Goal: Task Accomplishment & Management: Manage account settings

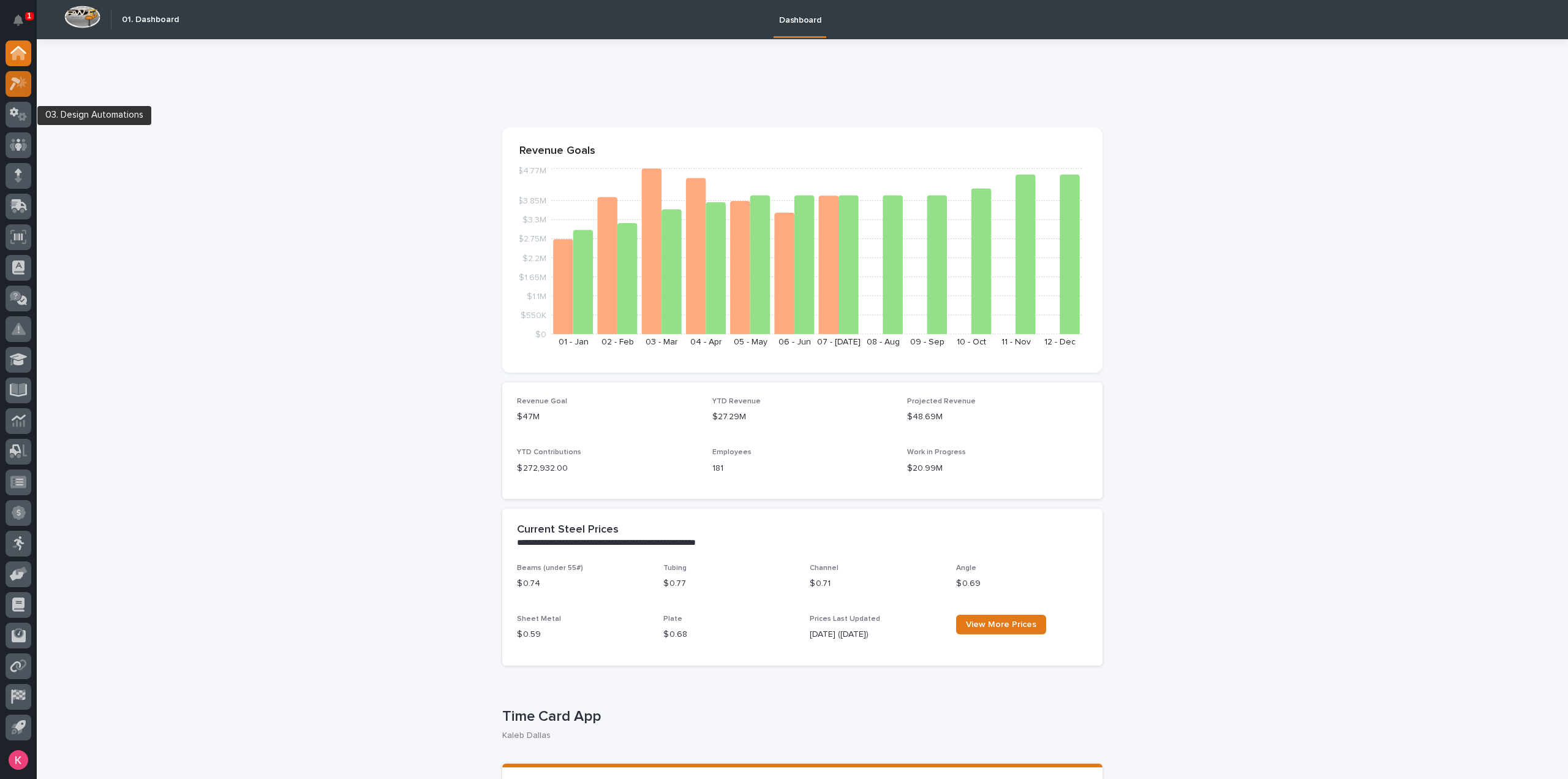
click at [12, 90] on div at bounding box center [18, 84] width 26 height 26
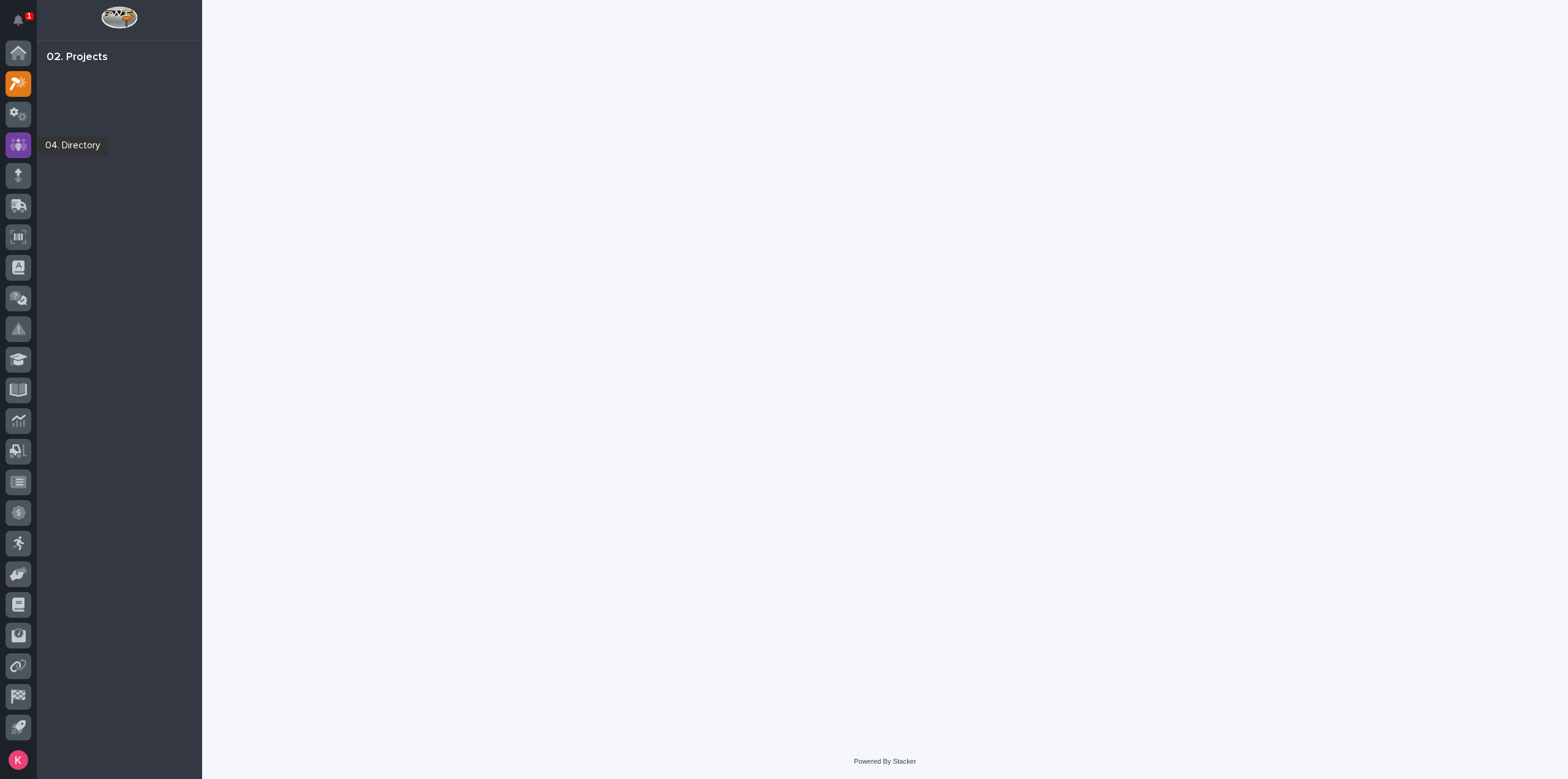
click at [29, 135] on link at bounding box center [18, 145] width 26 height 26
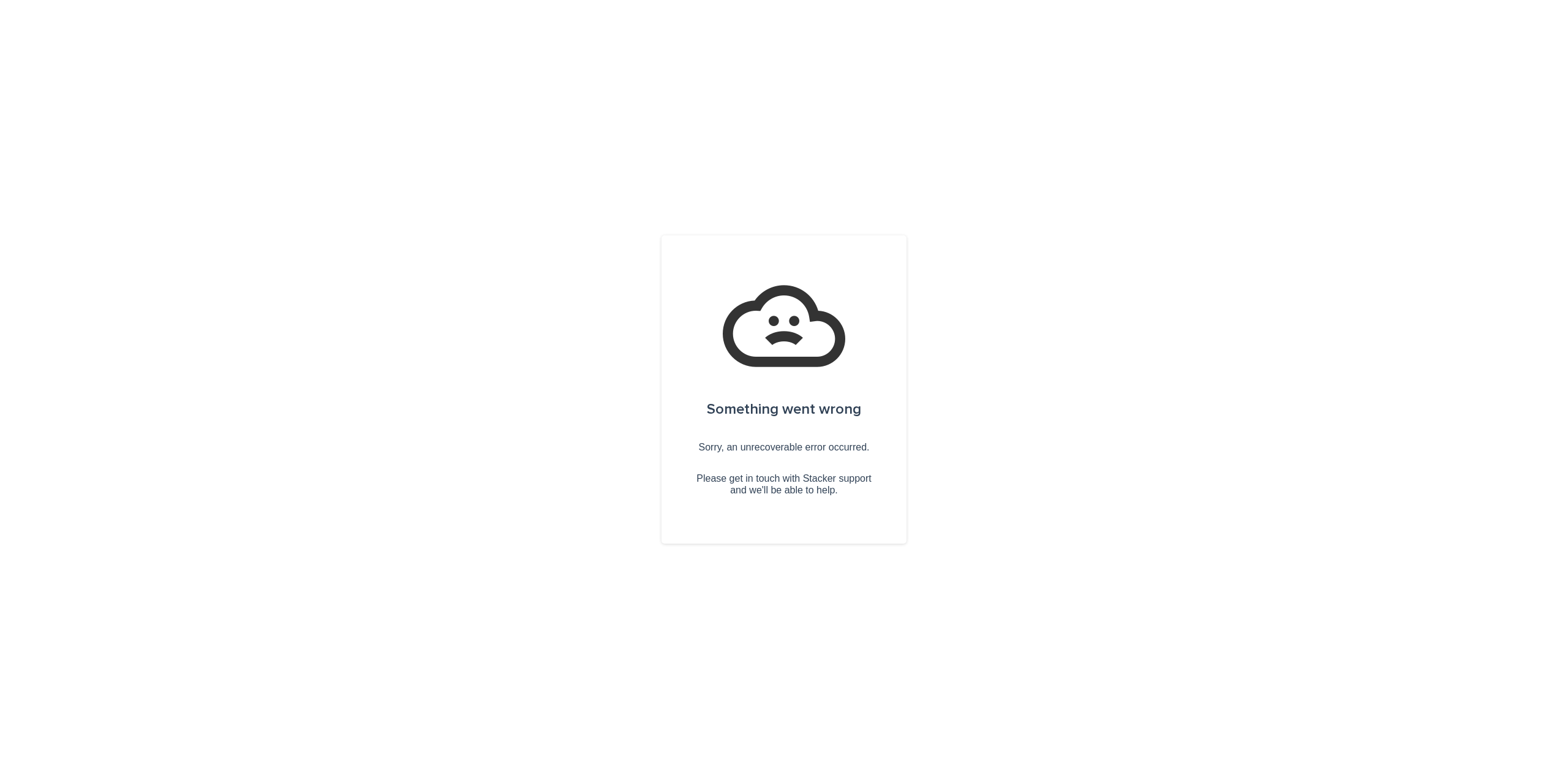
click at [21, 120] on div "Something went wrong Sorry, an unrecoverable error occurred. Please get in touc…" at bounding box center [784, 389] width 1568 height 779
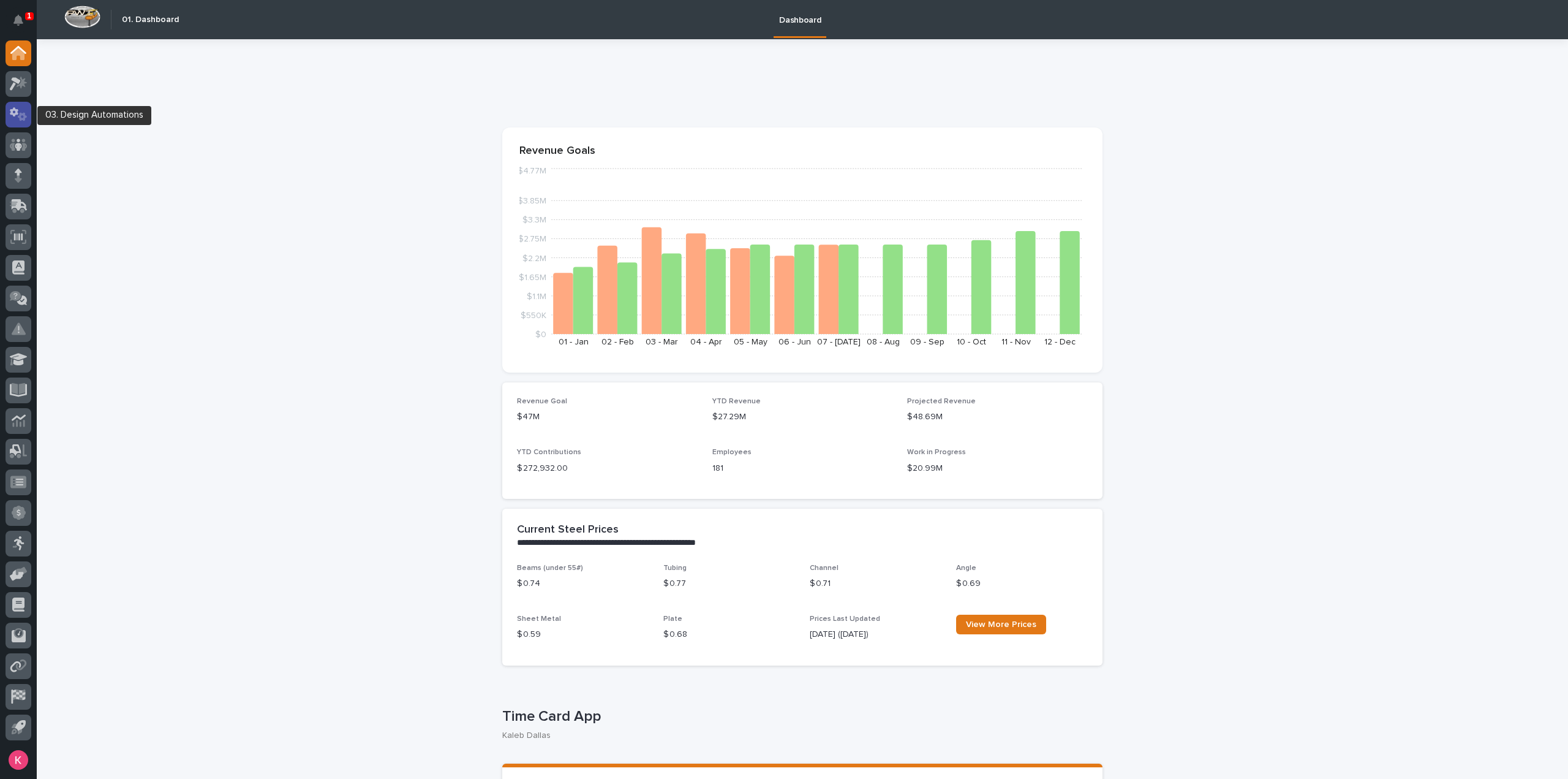
click at [16, 116] on icon at bounding box center [18, 114] width 18 height 14
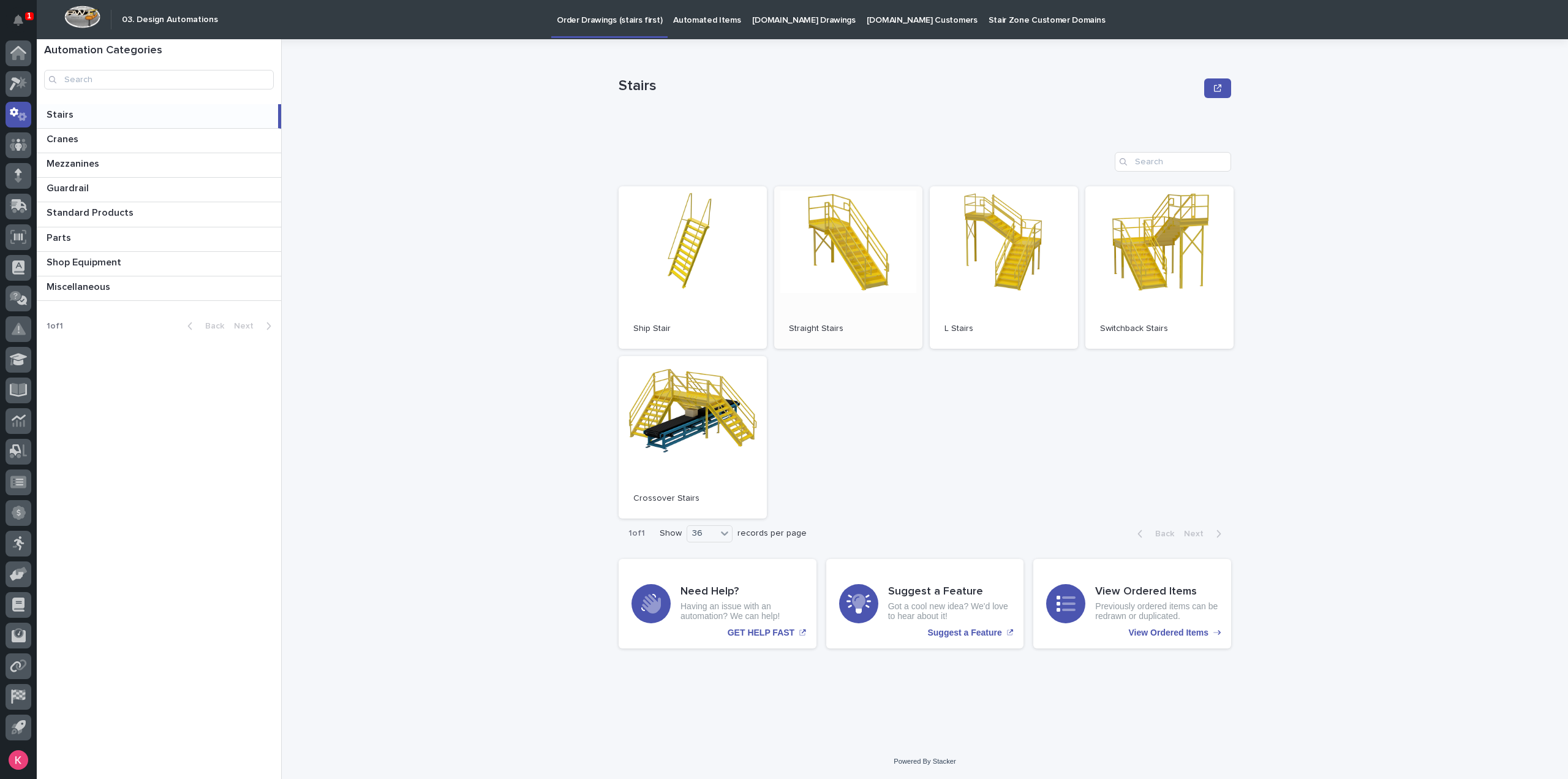
click at [839, 263] on span "Open" at bounding box center [848, 266] width 22 height 9
click at [695, 25] on p "Automated Items" at bounding box center [707, 12] width 68 height 26
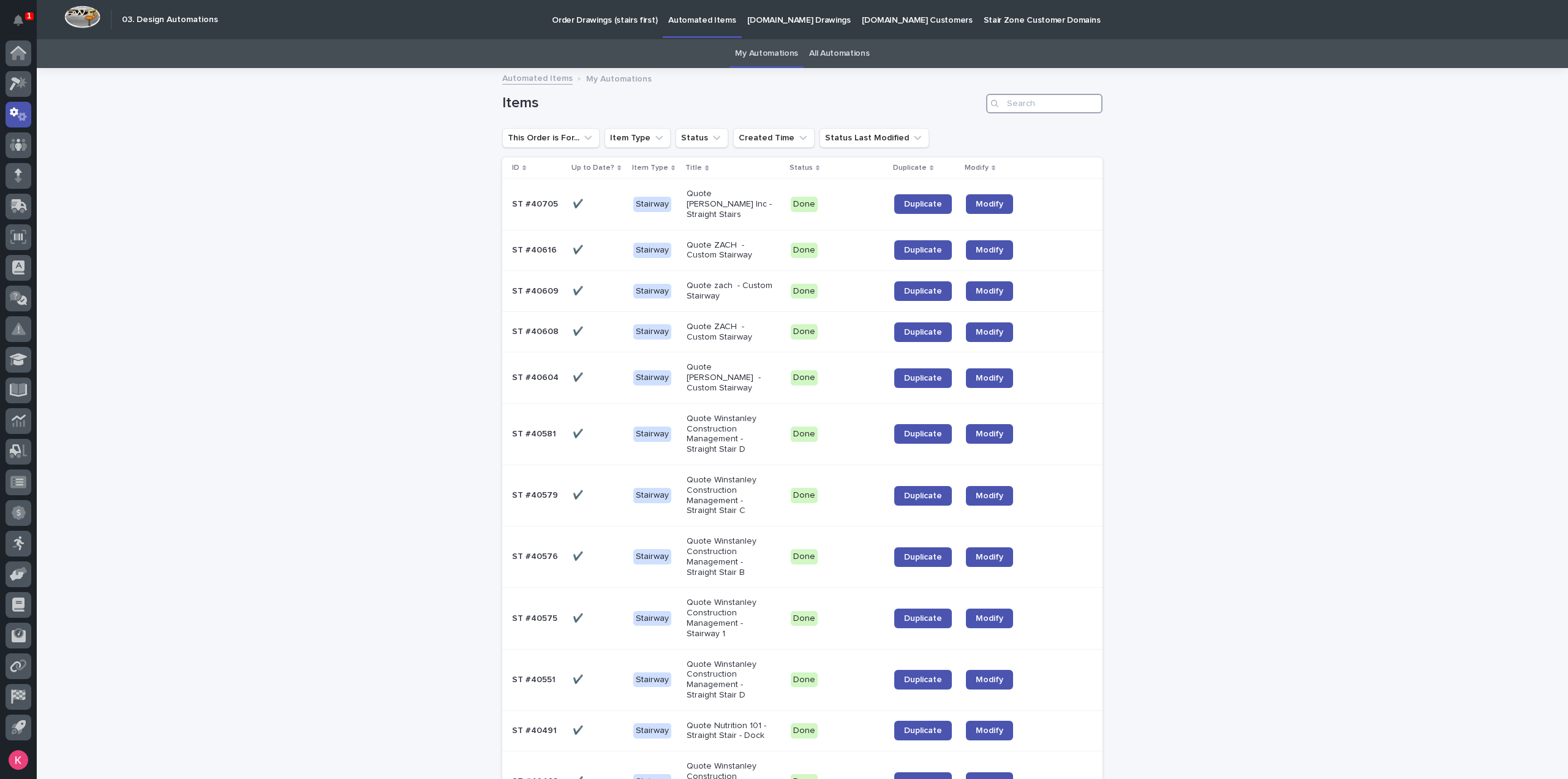
click at [1046, 105] on input "Search" at bounding box center [1044, 104] width 116 height 20
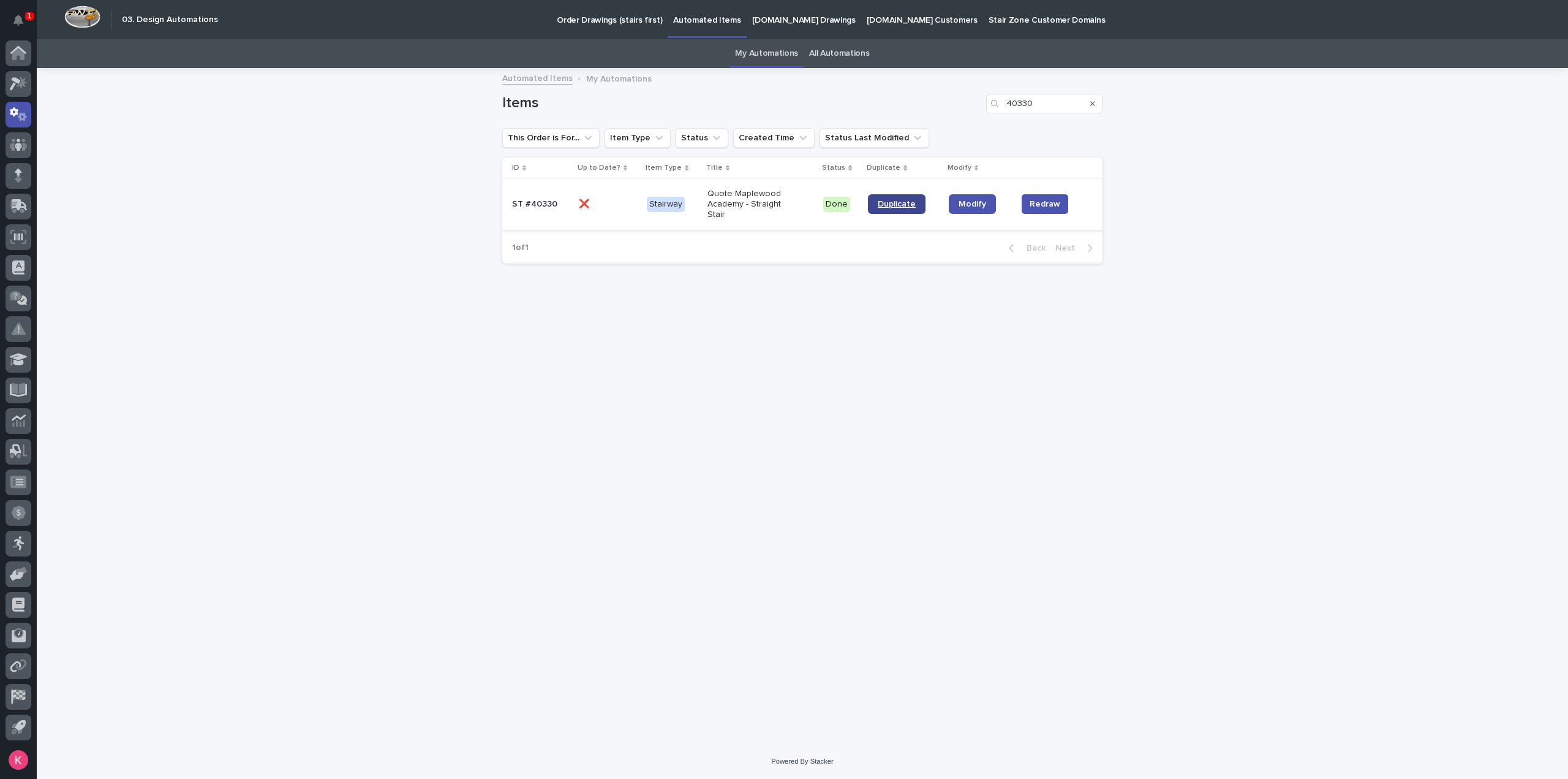
click at [913, 209] on link "Duplicate" at bounding box center [897, 204] width 58 height 20
drag, startPoint x: 1048, startPoint y: 104, endPoint x: 752, endPoint y: 127, distance: 296.9
click at [803, 122] on div "Items 40330" at bounding box center [802, 99] width 600 height 59
click at [1054, 103] on input "40330" at bounding box center [1044, 104] width 116 height 20
type input "4033"
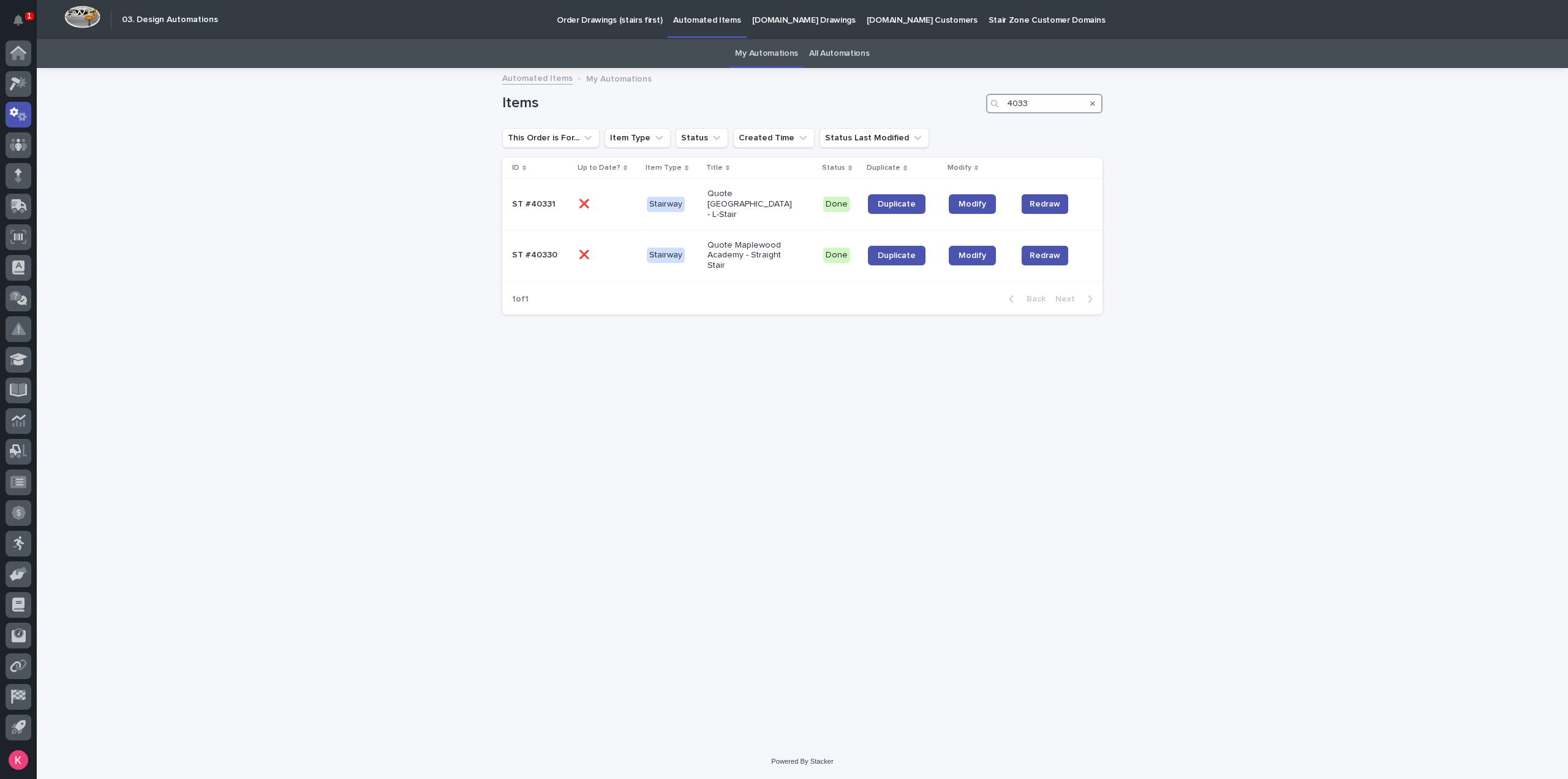
click at [1045, 106] on input "4033" at bounding box center [1044, 104] width 116 height 20
click at [887, 251] on link "Duplicate" at bounding box center [897, 255] width 58 height 20
click at [757, 53] on link "My Automations" at bounding box center [766, 53] width 63 height 29
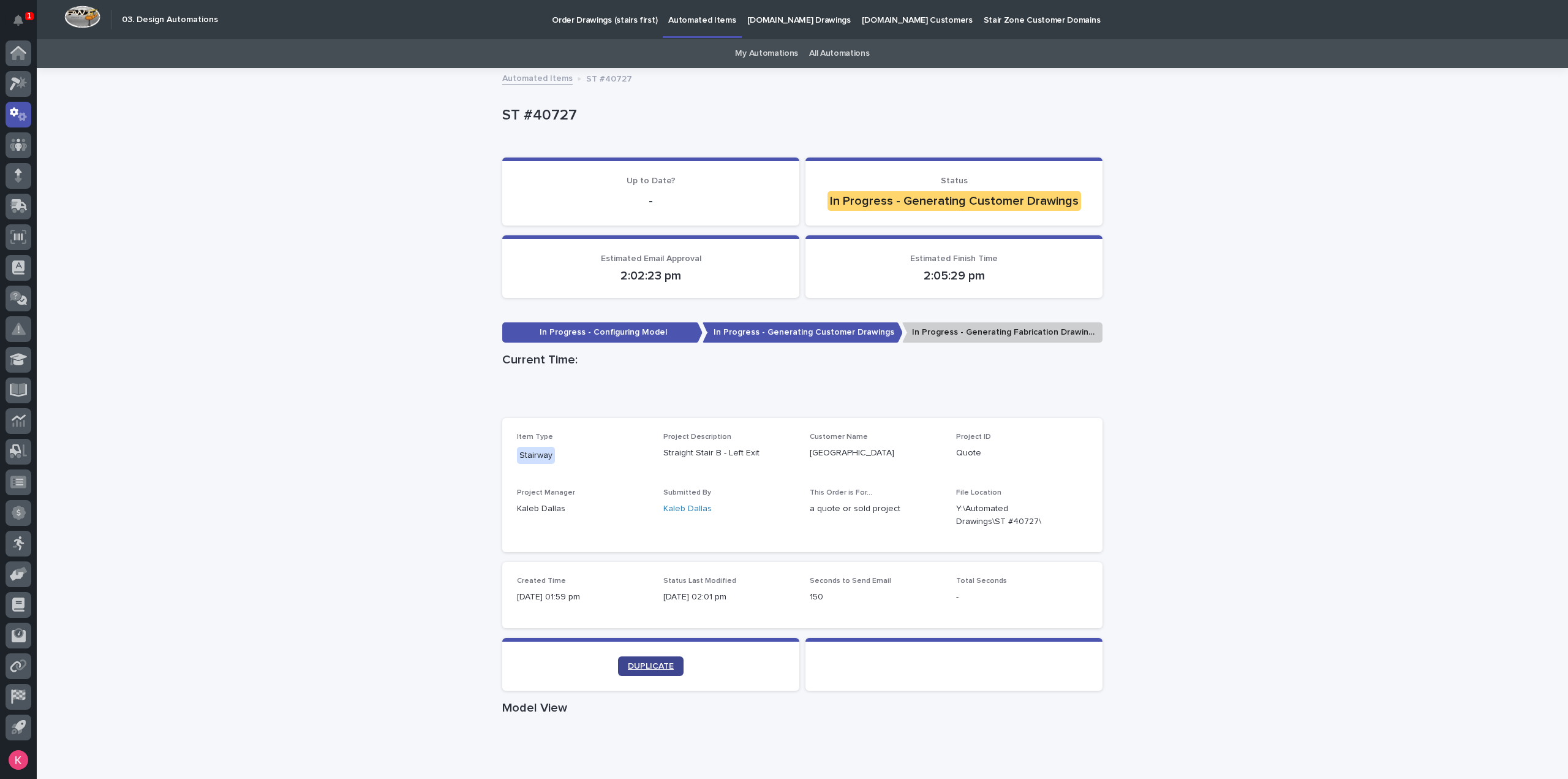
click at [637, 664] on span "DUPLICATE" at bounding box center [650, 666] width 46 height 9
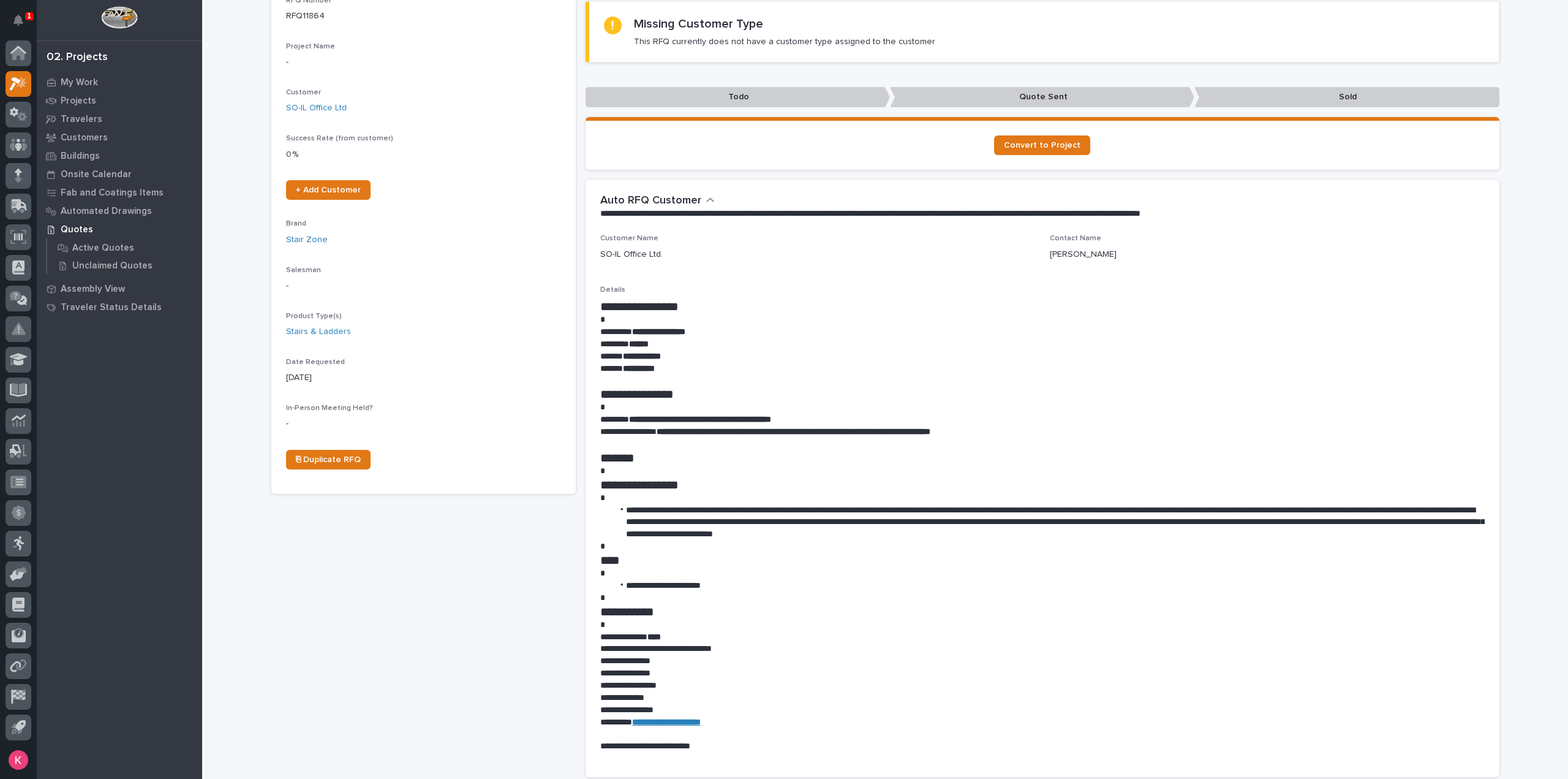
scroll to position [490, 0]
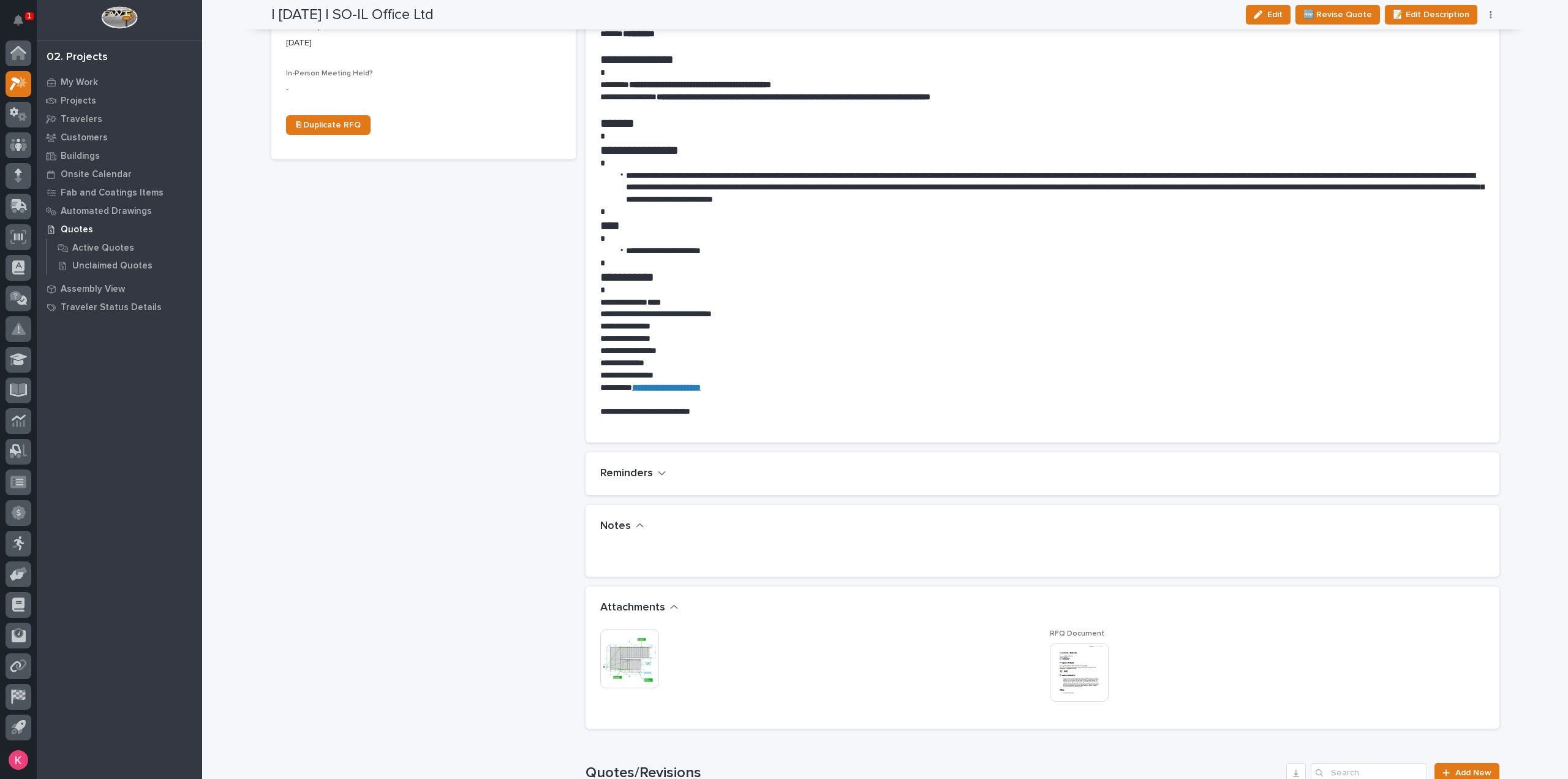
click at [638, 648] on img at bounding box center [629, 659] width 59 height 59
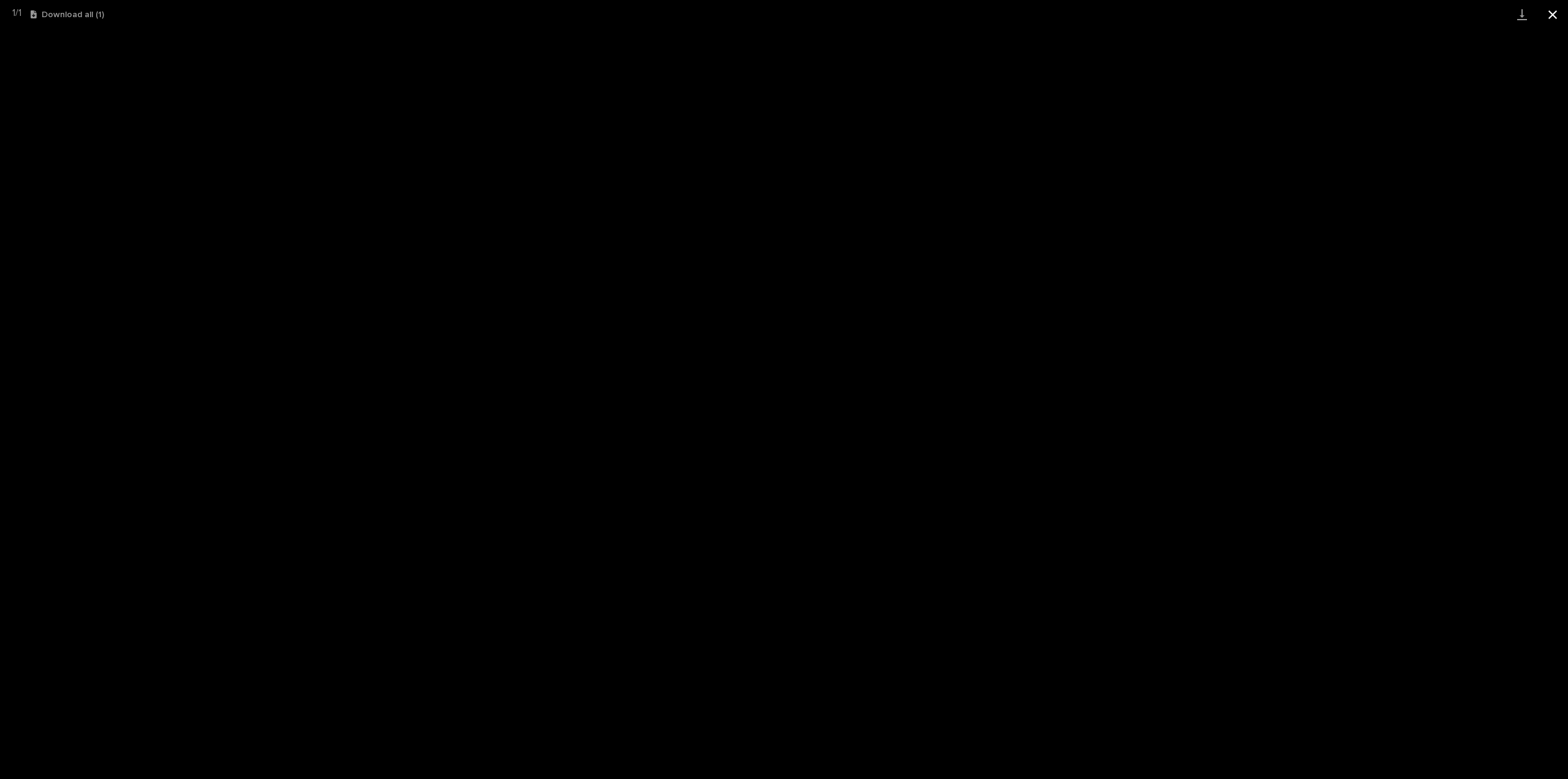
click at [1554, 18] on button "Close gallery" at bounding box center [1553, 14] width 30 height 29
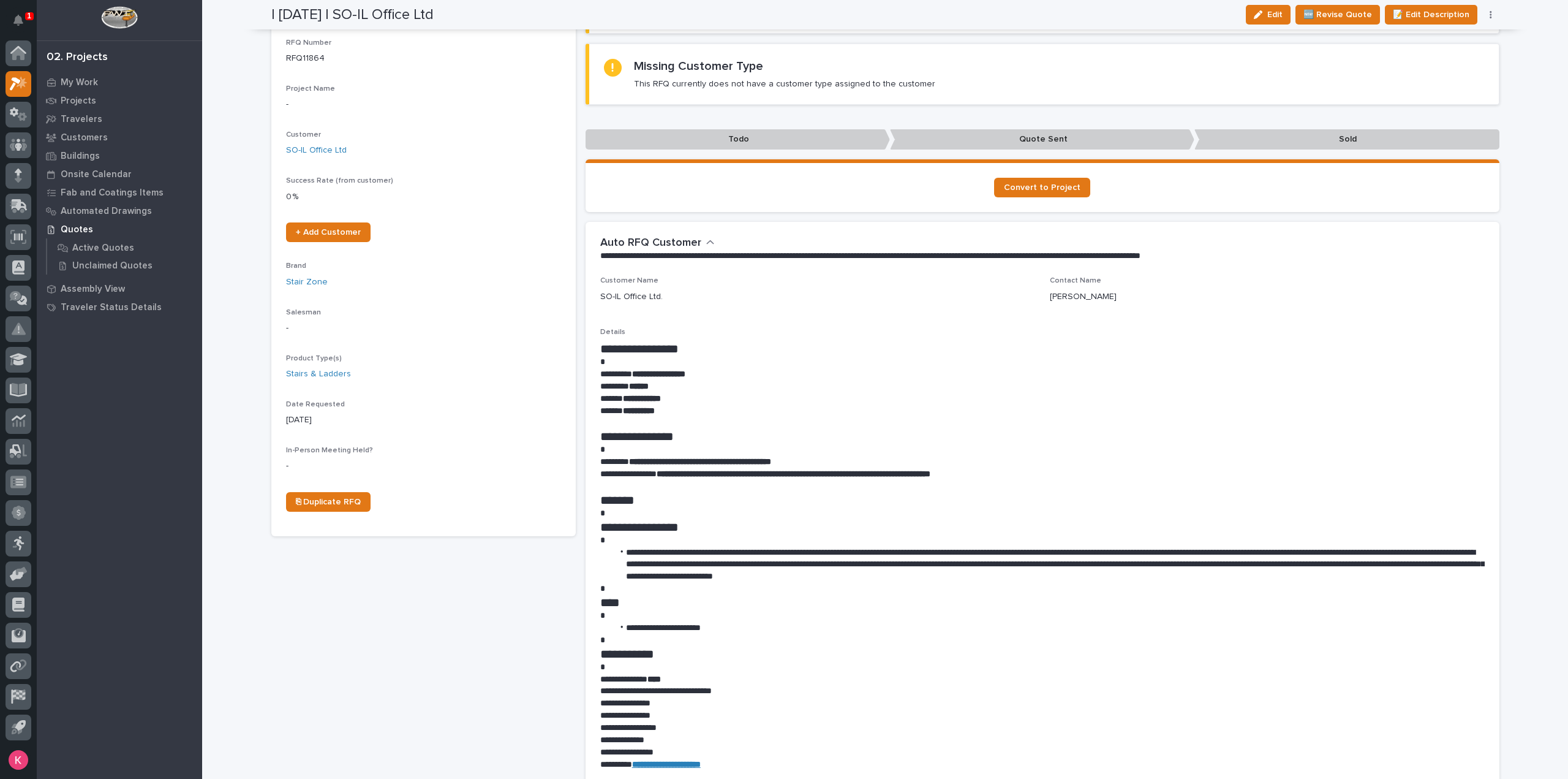
scroll to position [0, 0]
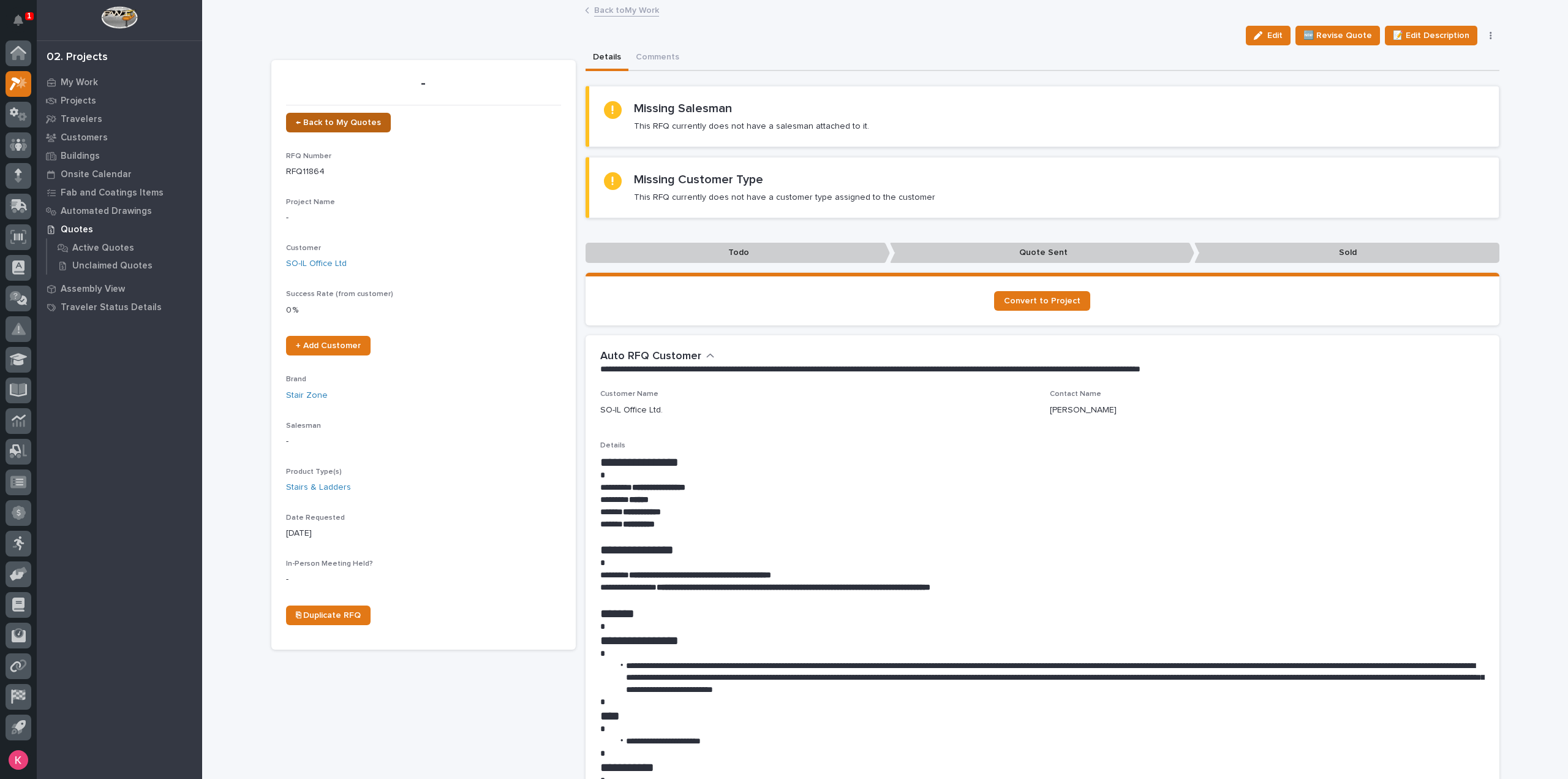
click at [326, 120] on span "← Back to My Quotes" at bounding box center [339, 122] width 86 height 9
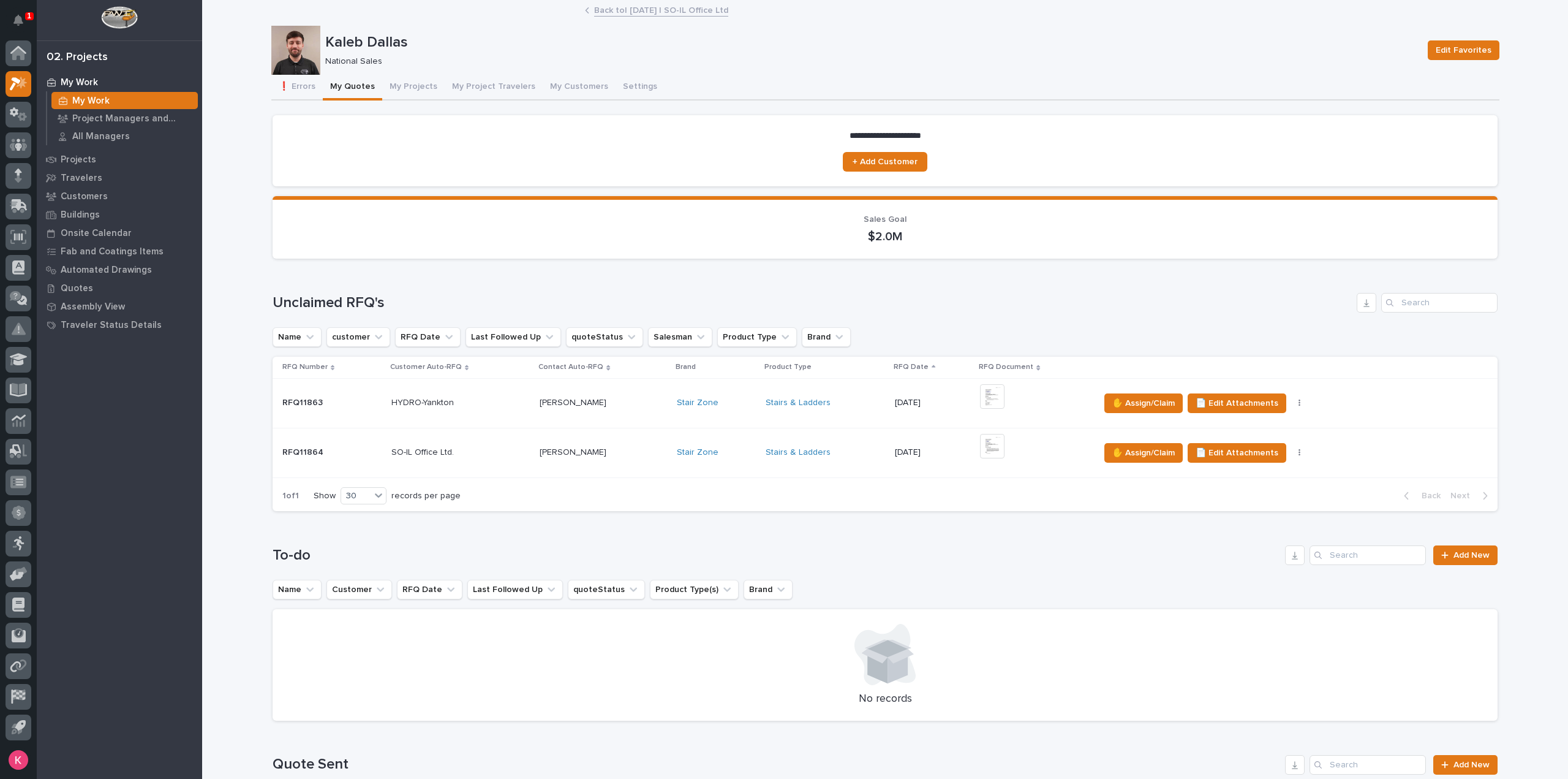
scroll to position [245, 0]
click at [721, 468] on td "Stair Zone" at bounding box center [716, 453] width 88 height 49
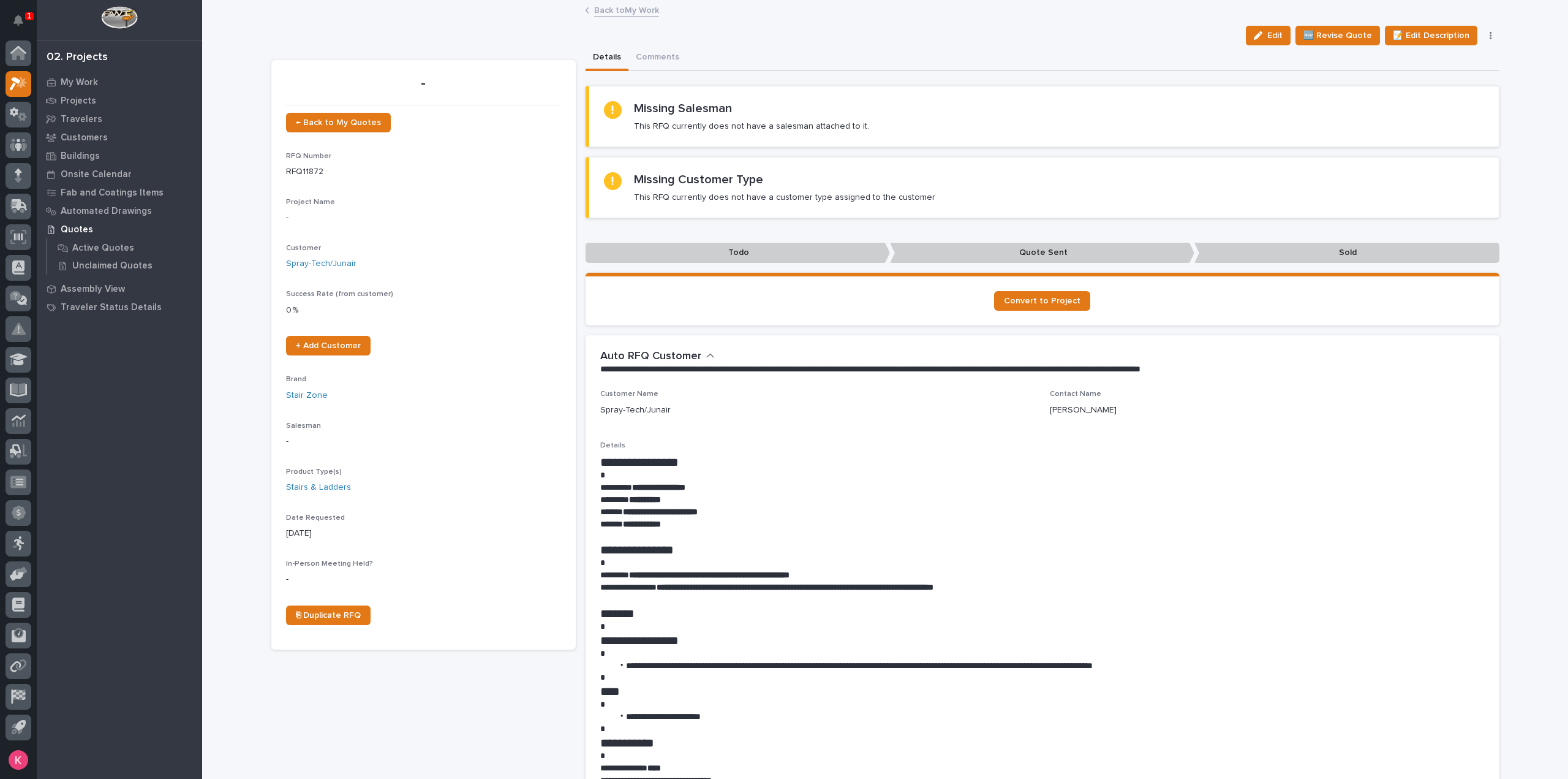
click at [624, 14] on link "Back to My Work" at bounding box center [627, 10] width 65 height 14
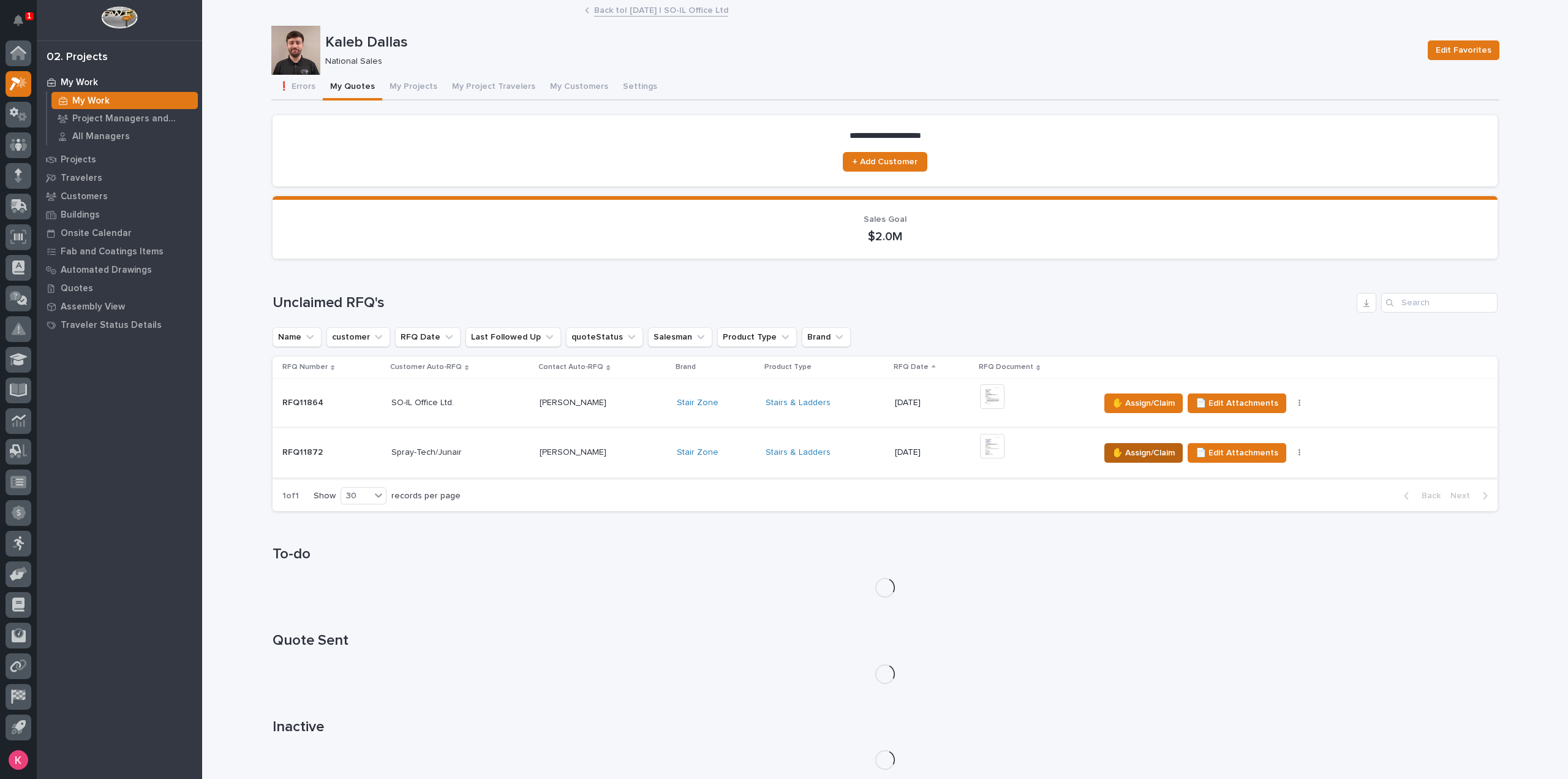
click at [1133, 454] on span "✋ Assign/Claim" at bounding box center [1144, 452] width 63 height 14
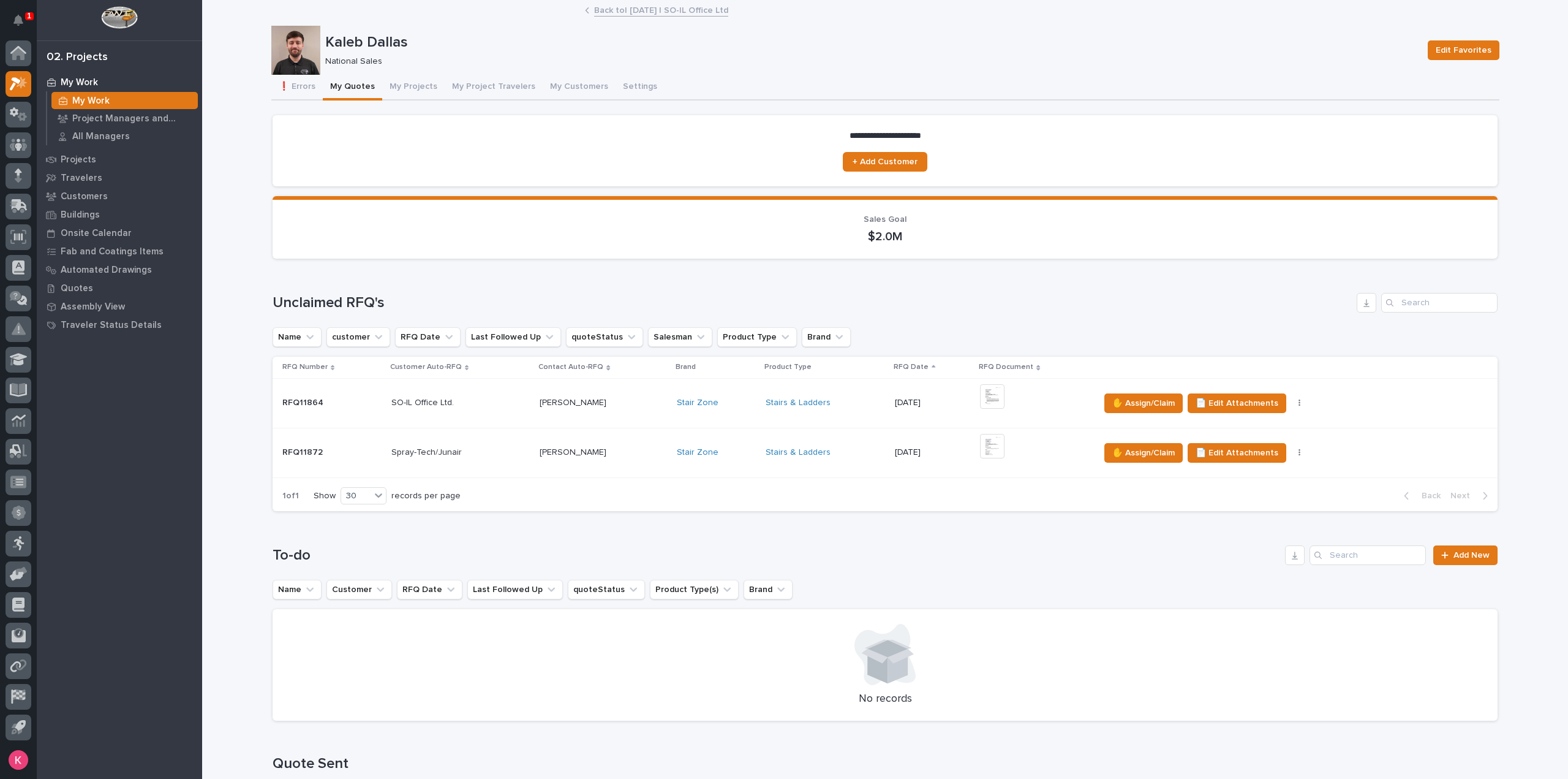
click at [692, 363] on div "Select..." at bounding box center [764, 373] width 297 height 20
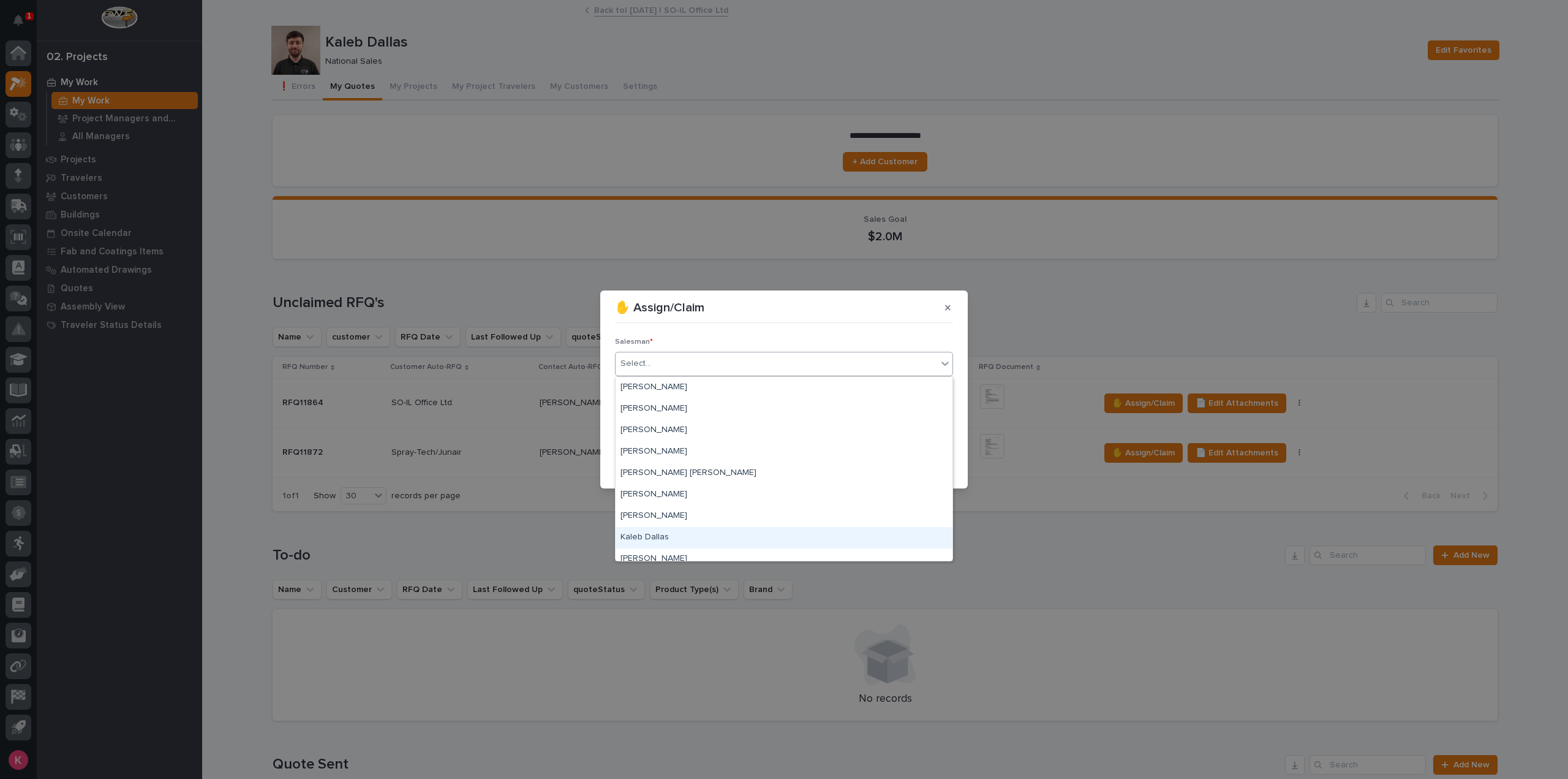
click at [650, 534] on div "Kaleb Dallas" at bounding box center [784, 537] width 337 height 22
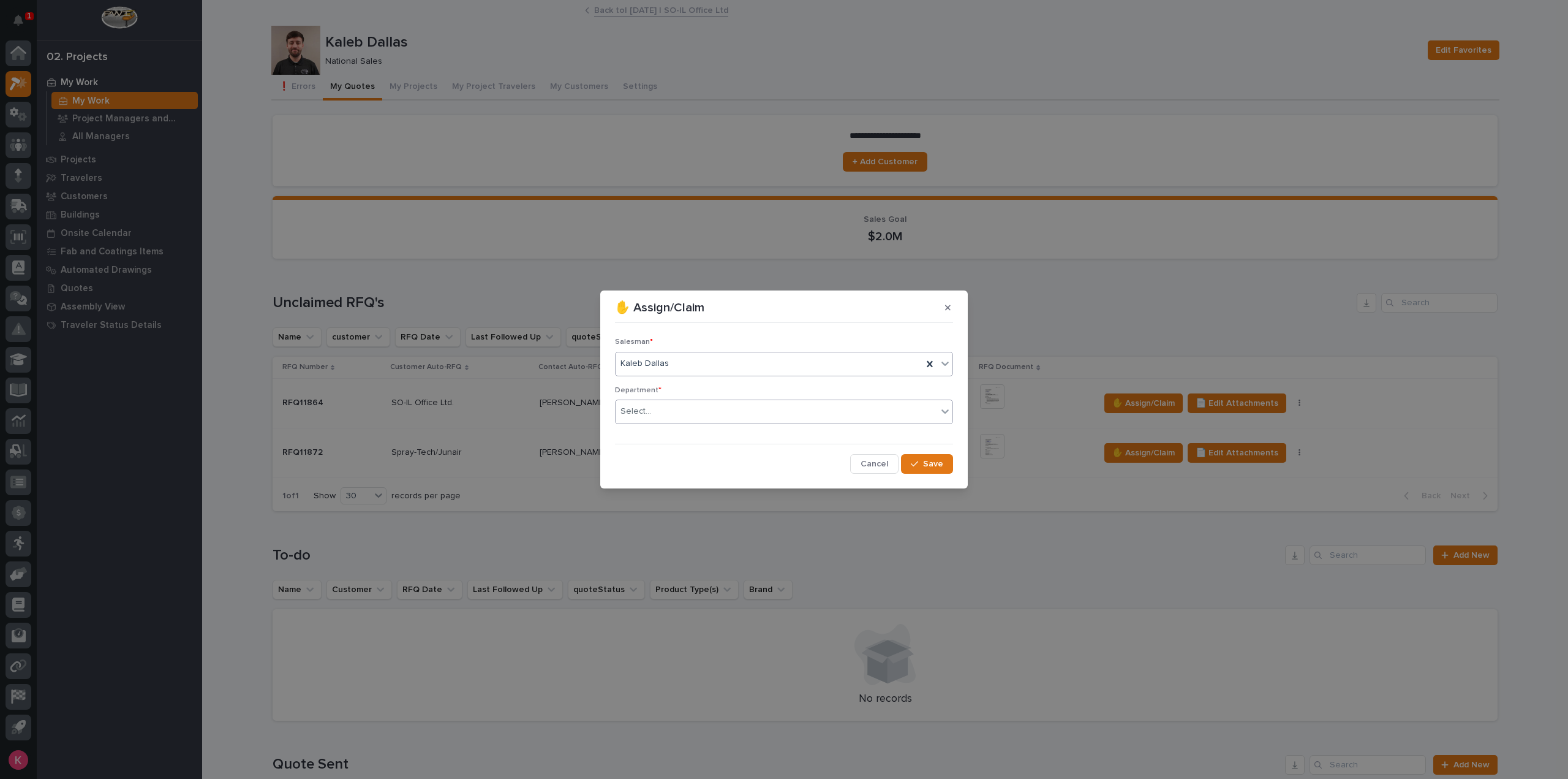
click at [684, 409] on div "Select..." at bounding box center [776, 411] width 321 height 20
click at [668, 435] on span "National Sales" at bounding box center [651, 434] width 62 height 13
click at [943, 466] on button "Save" at bounding box center [927, 463] width 52 height 20
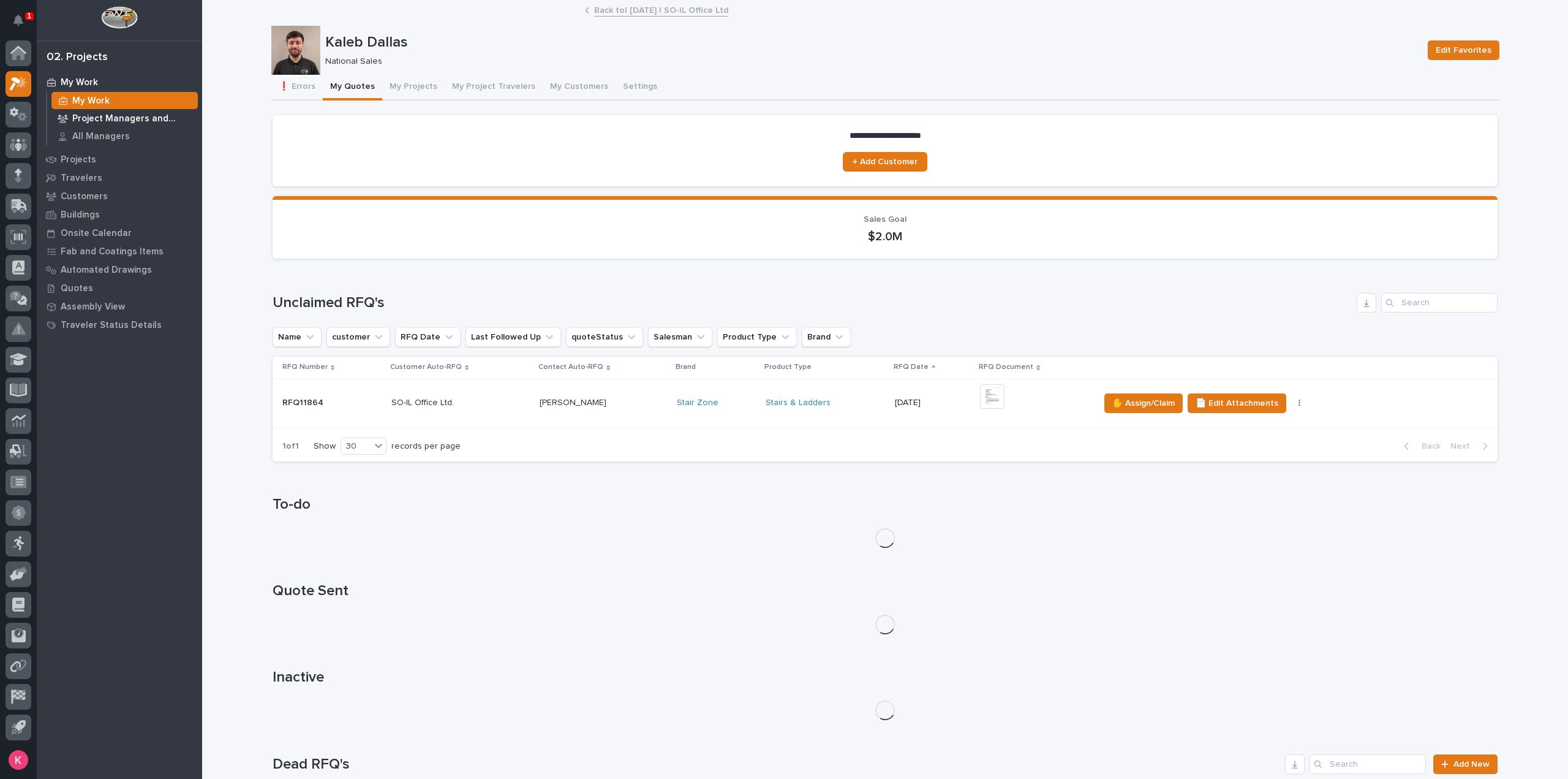
click at [120, 111] on div "Project Managers and Engineers" at bounding box center [125, 118] width 146 height 17
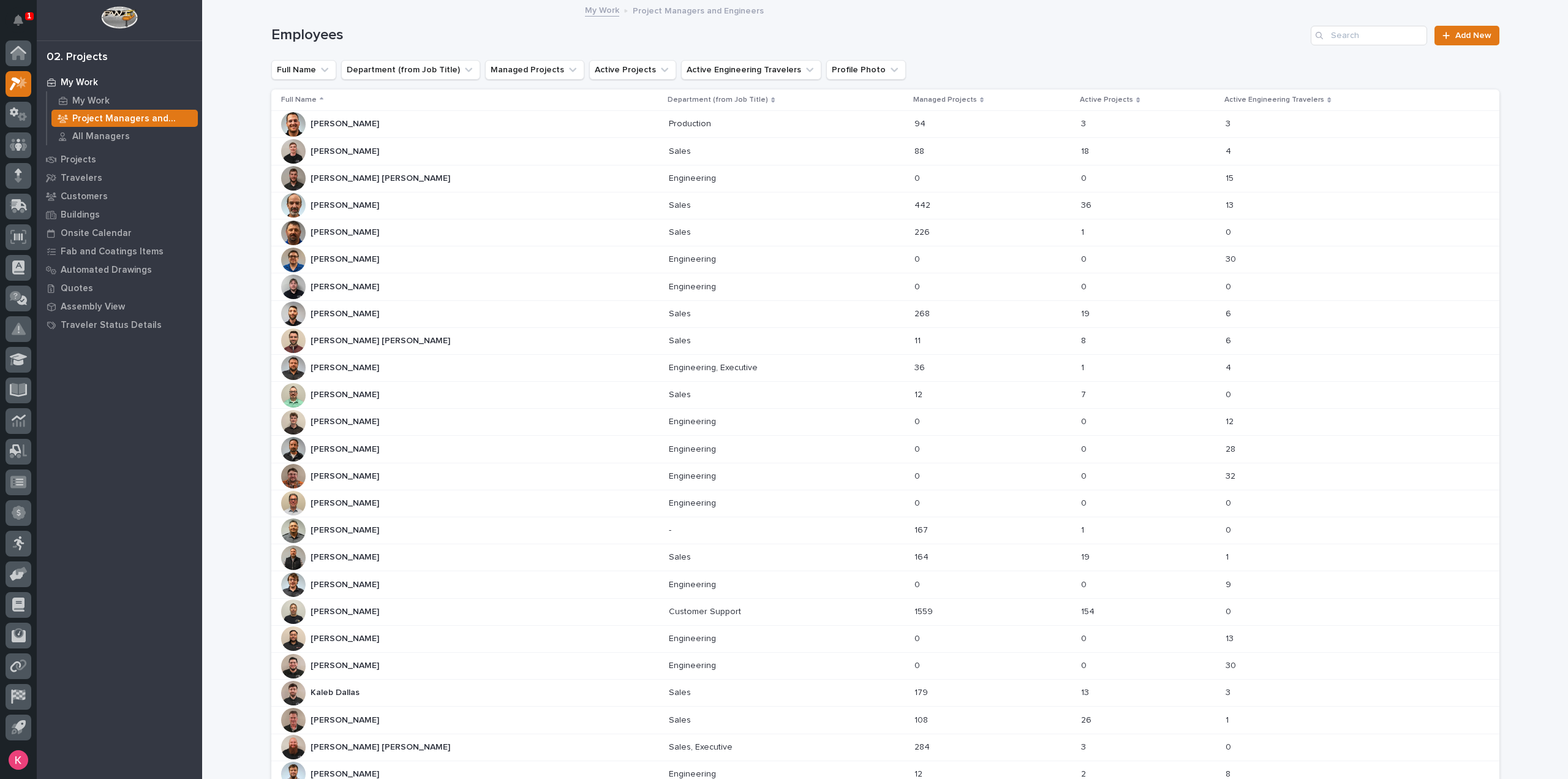
click at [374, 332] on div "[PERSON_NAME] [PERSON_NAME] [PERSON_NAME] [PERSON_NAME]" at bounding box center [471, 341] width 378 height 25
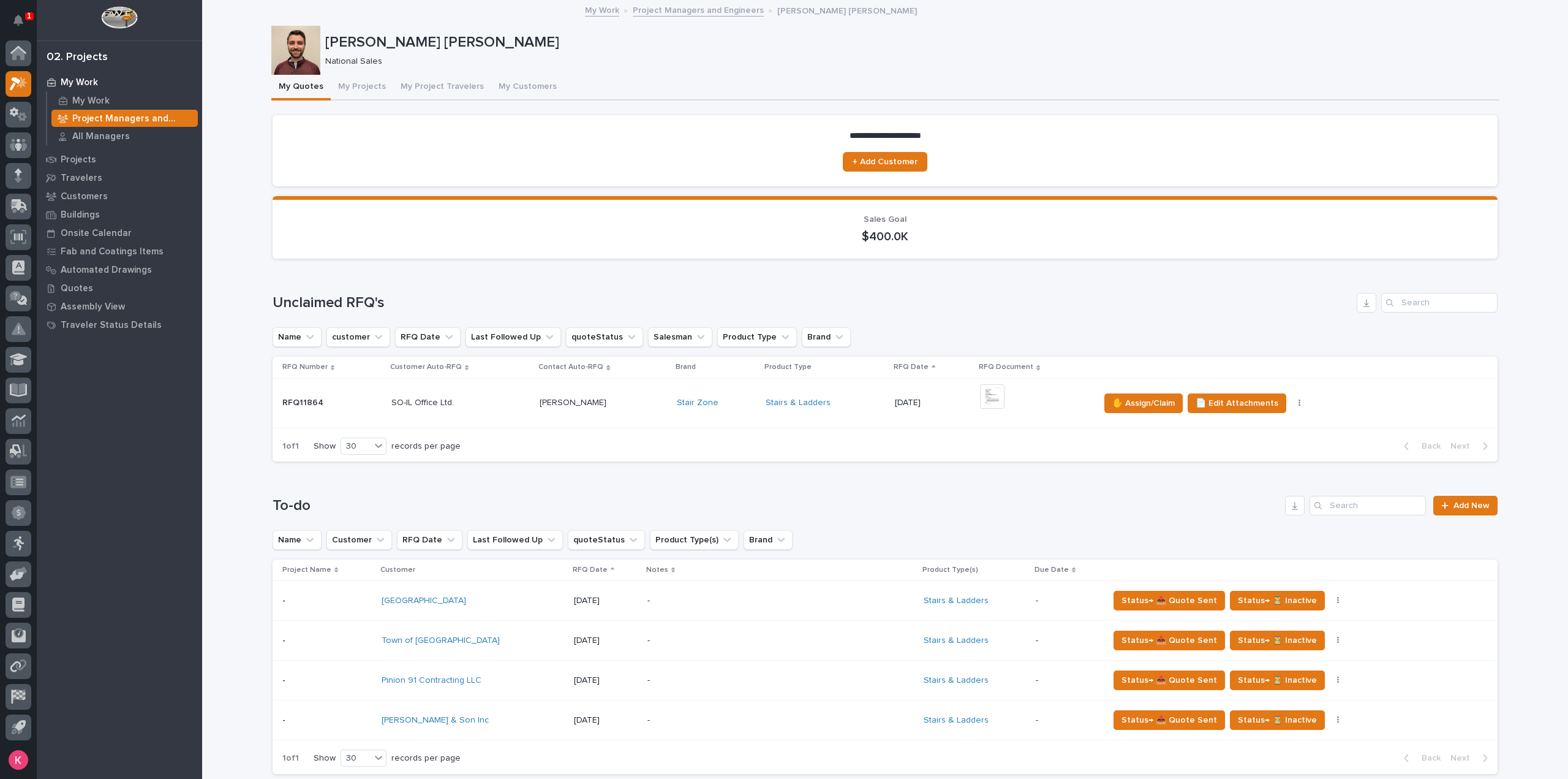
scroll to position [123, 0]
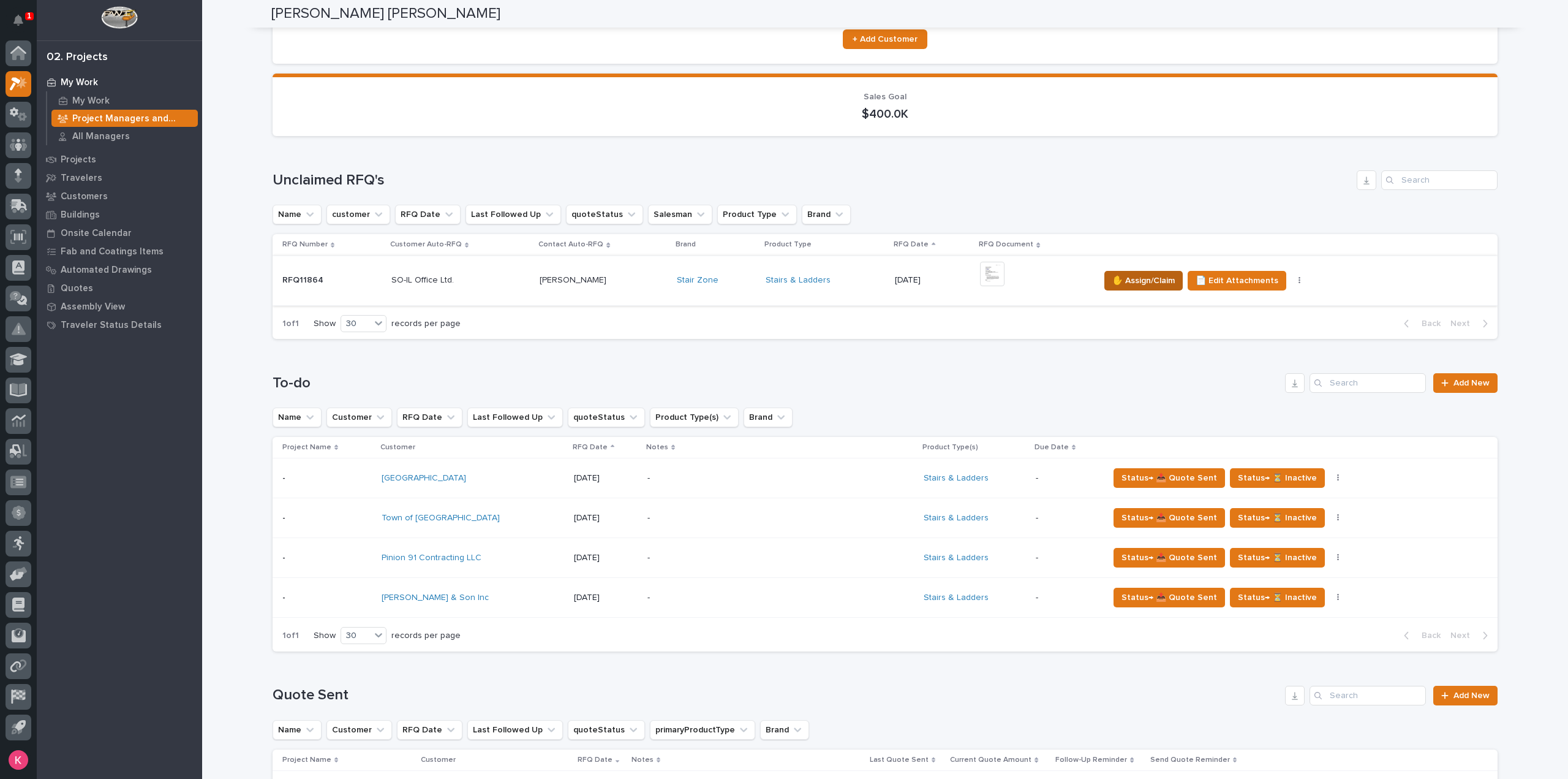
click at [1123, 288] on button "✋ Assign/Claim" at bounding box center [1144, 281] width 78 height 20
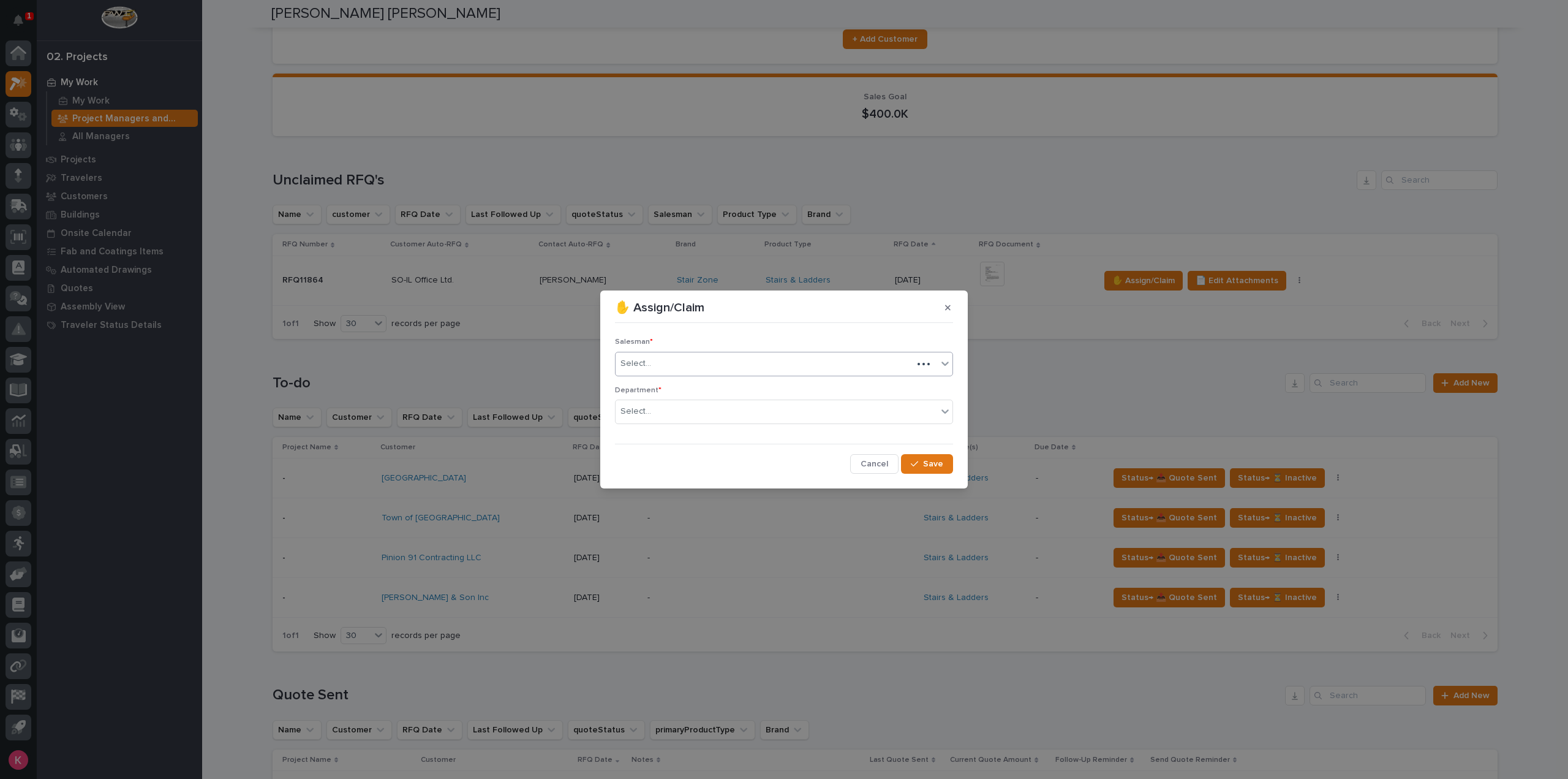
click at [705, 357] on div "Select..." at bounding box center [764, 363] width 297 height 20
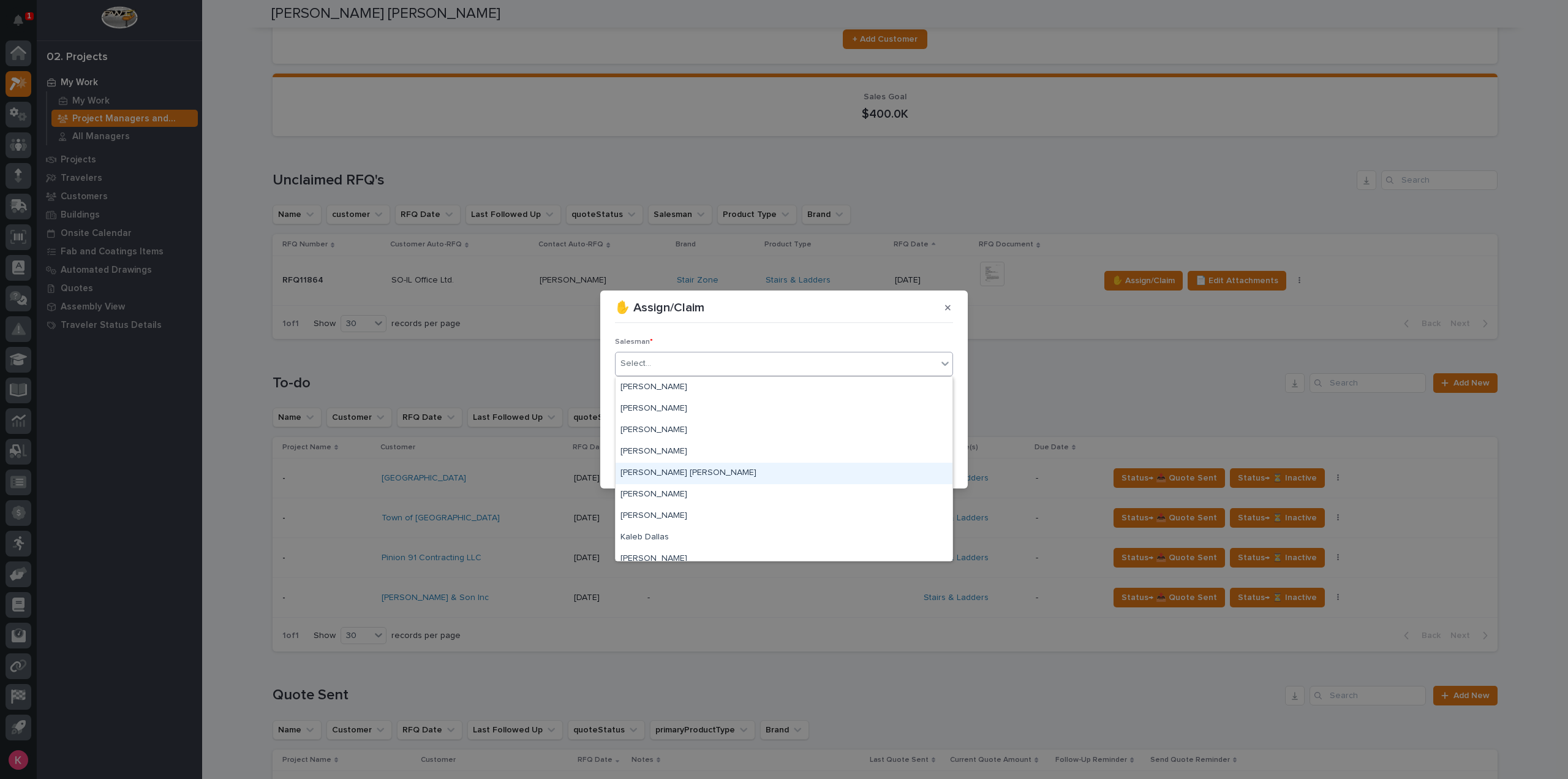
click at [681, 469] on div "[PERSON_NAME] [PERSON_NAME]" at bounding box center [784, 473] width 337 height 22
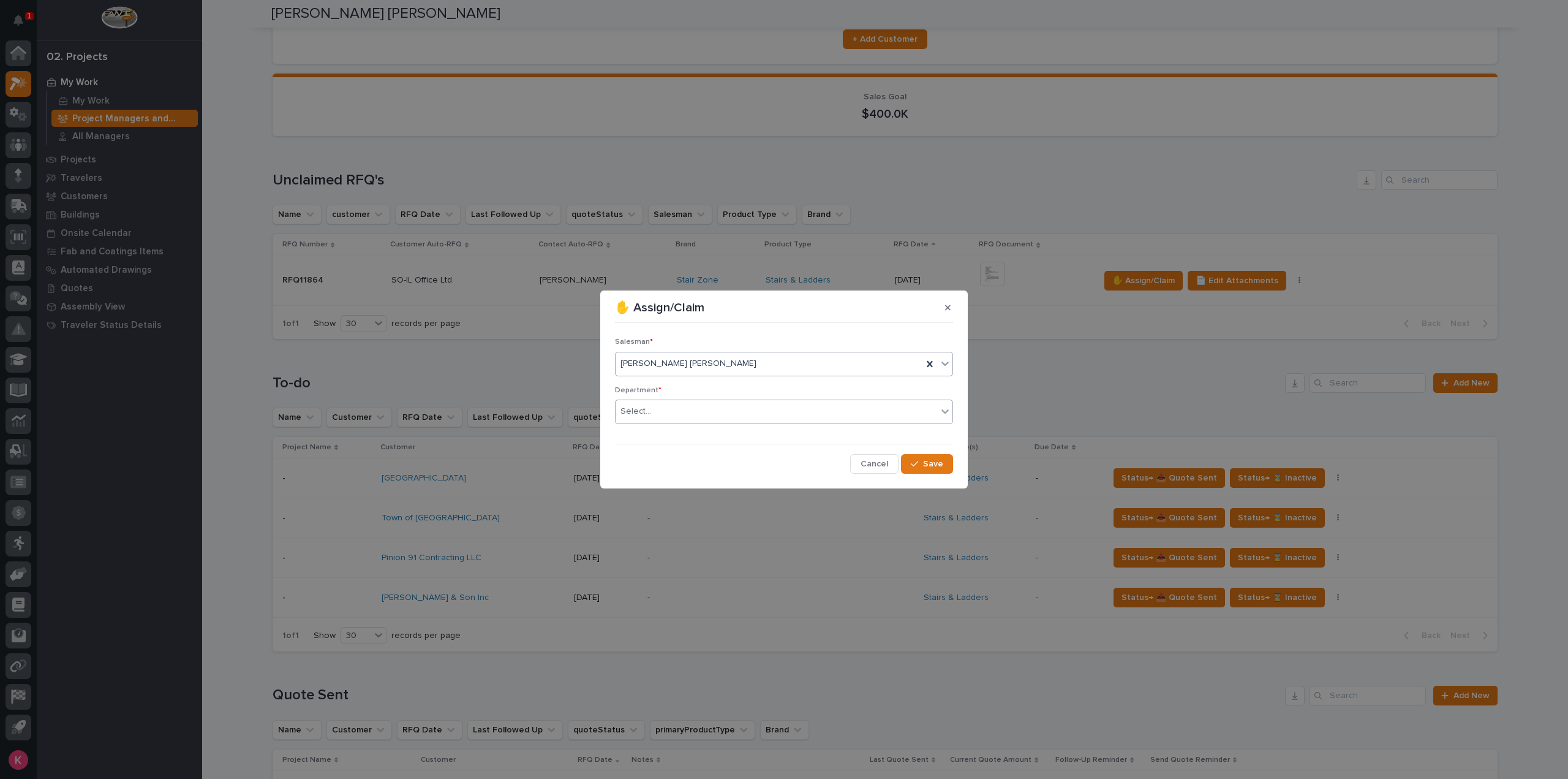
click at [756, 397] on div "Department * Select..." at bounding box center [784, 410] width 339 height 48
drag, startPoint x: 744, startPoint y: 413, endPoint x: 741, endPoint y: 420, distance: 7.6
click at [742, 413] on div "Select..." at bounding box center [776, 411] width 321 height 20
click at [928, 466] on span "Save" at bounding box center [933, 464] width 20 height 11
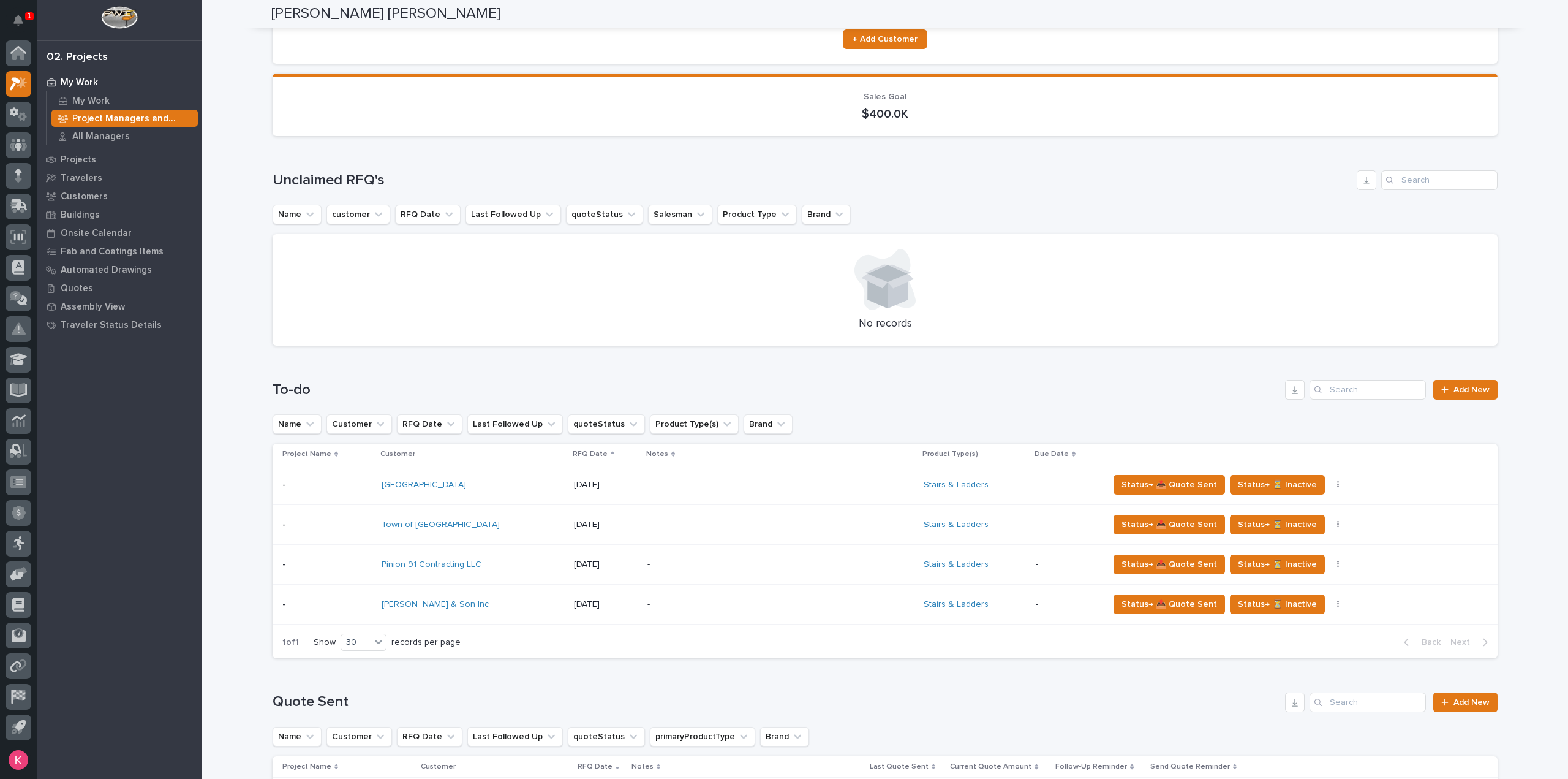
click at [88, 121] on p "Project Managers and Engineers" at bounding box center [132, 119] width 121 height 11
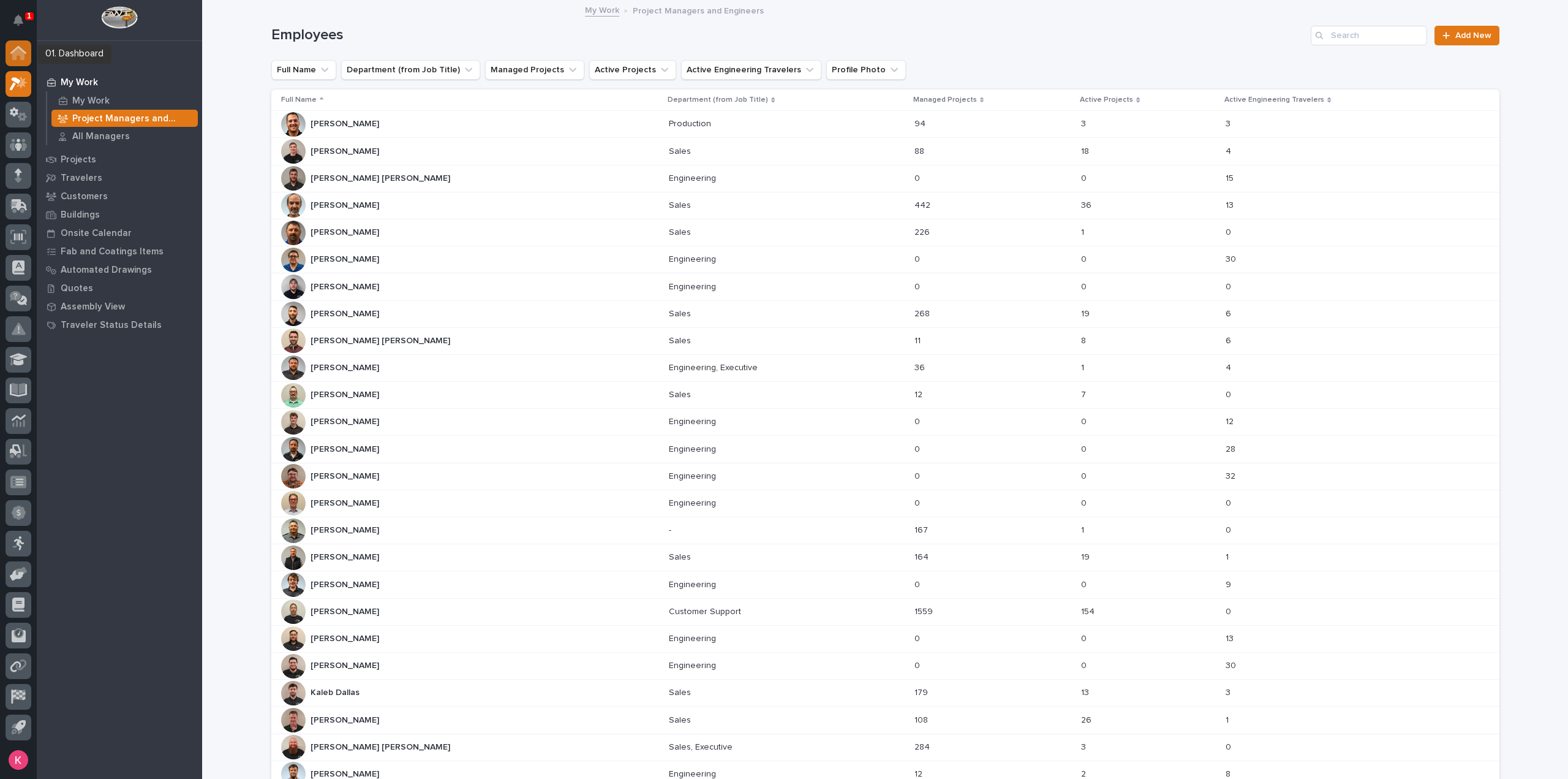
click at [20, 53] on icon at bounding box center [18, 53] width 12 height 12
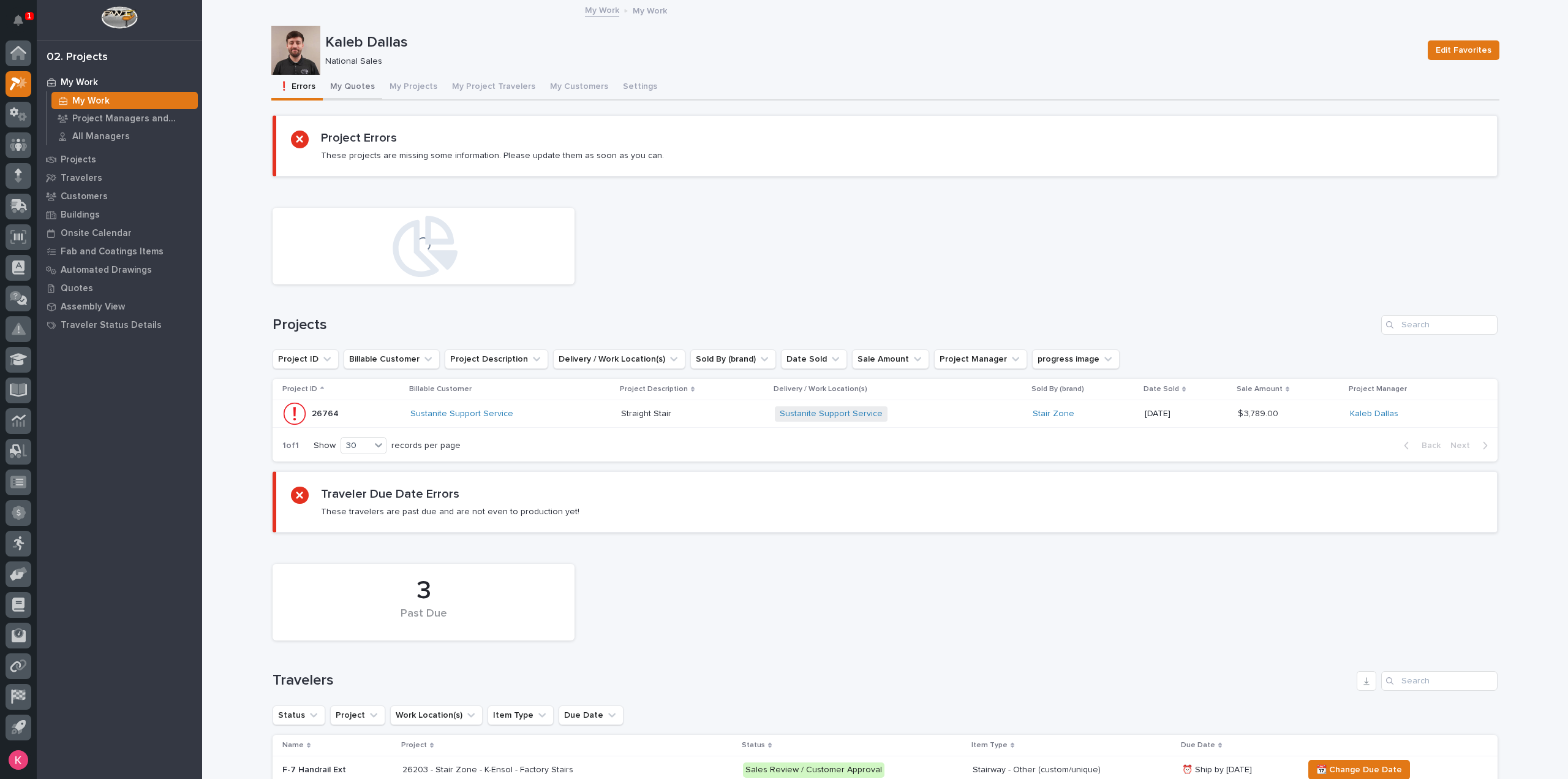
click at [349, 94] on button "My Quotes" at bounding box center [353, 88] width 59 height 26
